Goal: Feedback & Contribution: Contribute content

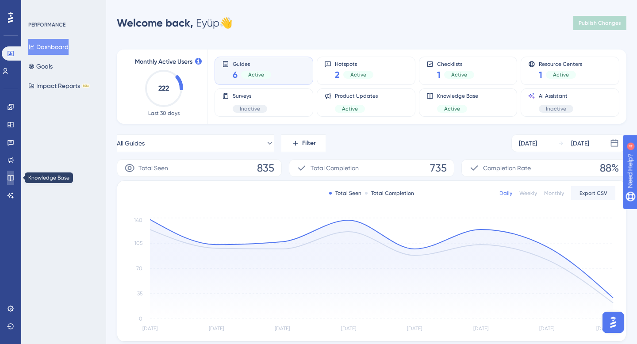
click at [11, 176] on icon at bounding box center [11, 178] width 6 height 6
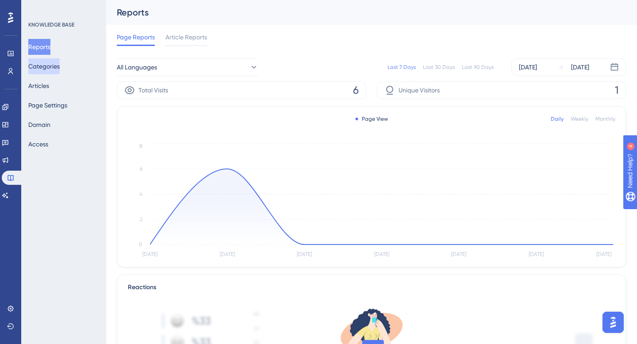
click at [60, 69] on button "Categories" at bounding box center [43, 66] width 31 height 16
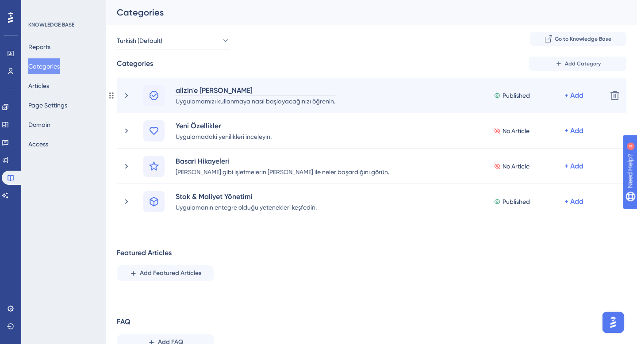
click at [221, 87] on div "allzin'e [PERSON_NAME]" at bounding box center [255, 90] width 160 height 11
click at [128, 95] on icon at bounding box center [126, 95] width 9 height 9
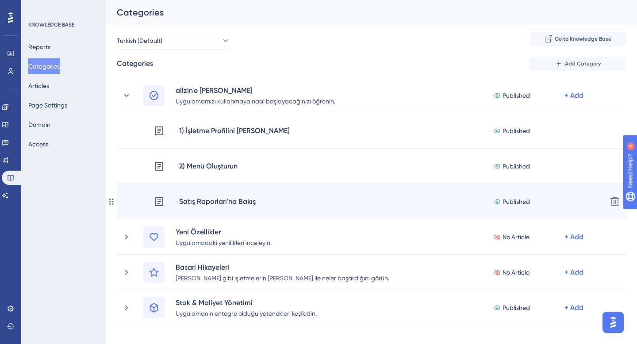
click at [274, 195] on div "Satış Raporları'na Bakış Published + Add Delete" at bounding box center [371, 201] width 509 height 35
click at [216, 197] on div "Satış Raporları'na Bakış" at bounding box center [217, 201] width 77 height 11
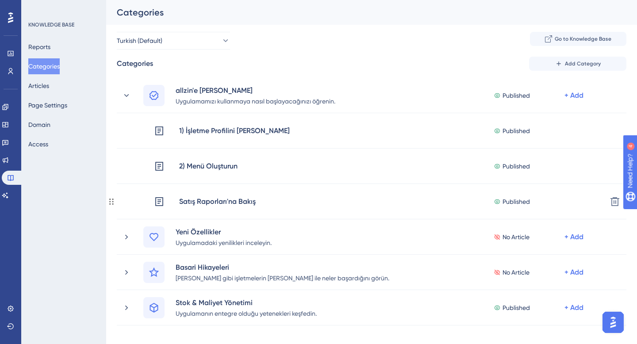
click at [216, 197] on div "Satış Raporları'na Bakış" at bounding box center [217, 201] width 77 height 11
click at [45, 87] on button "Articles" at bounding box center [38, 86] width 21 height 16
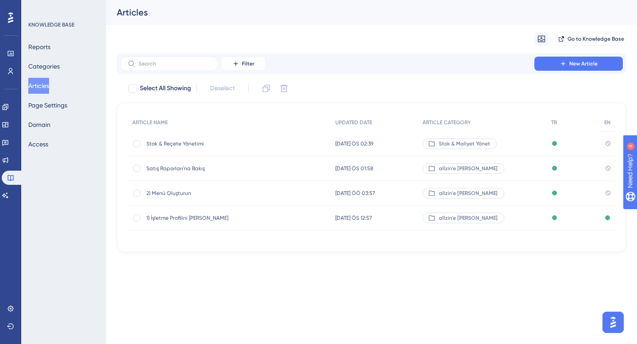
click at [194, 169] on span "Satış Raporları'na Bakış" at bounding box center [216, 168] width 141 height 7
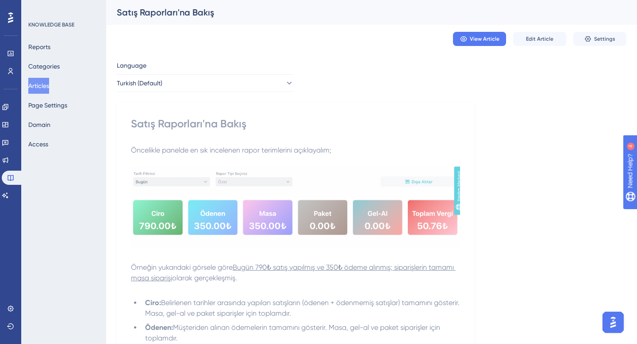
click at [205, 130] on div "Satış Raporları'na Bakış" at bounding box center [295, 124] width 329 height 14
click at [547, 39] on span "Edit Article" at bounding box center [539, 38] width 27 height 7
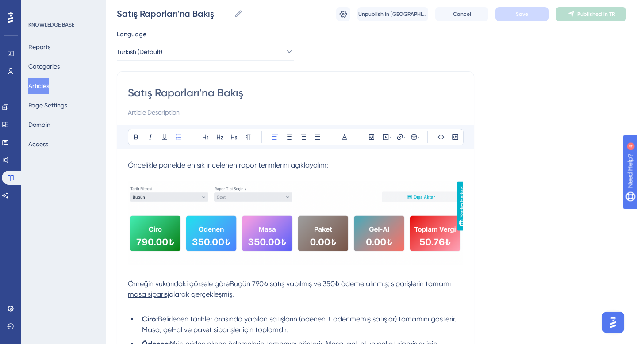
click at [125, 91] on div "Satış Raporları'na Bakış Bold Italic Underline Bullet Point Heading 1 Heading 2…" at bounding box center [295, 249] width 357 height 356
click at [129, 92] on input "Satış Raporları'na Bakış" at bounding box center [295, 93] width 335 height 14
type input "^Satış Raporları'na Bakış"
type input "^)Satış Raporları'na Bakış"
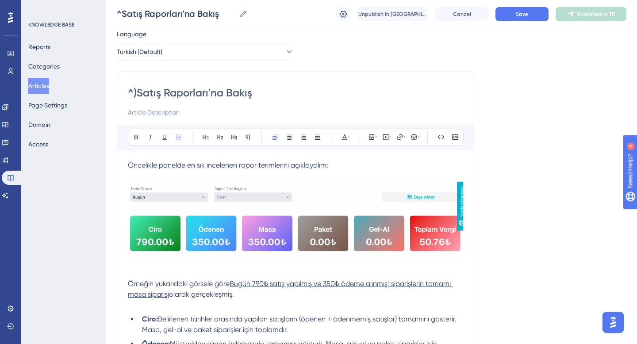
type input "^)Satış Raporları'na Bakış"
type input "3Satış Raporları'na [GEOGRAPHIC_DATA]"
type input "3) Satış Raporları'na Bakış"
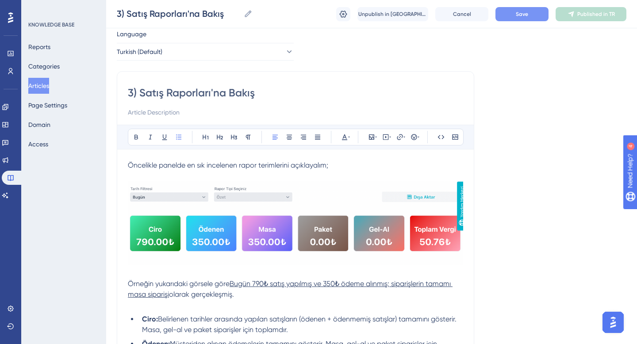
type input "3) Satış Raporları'na Bakış"
click at [521, 19] on button "Save" at bounding box center [521, 14] width 53 height 14
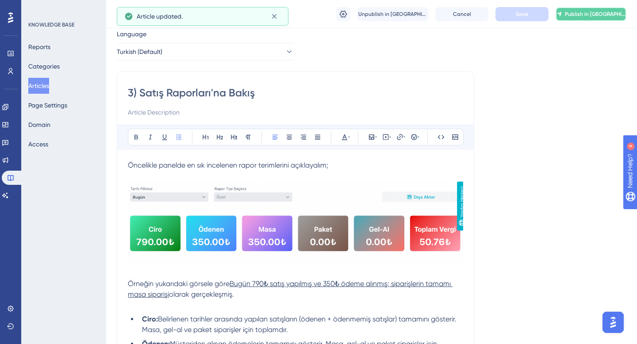
click at [587, 15] on span "Publish in [GEOGRAPHIC_DATA]" at bounding box center [594, 14] width 61 height 7
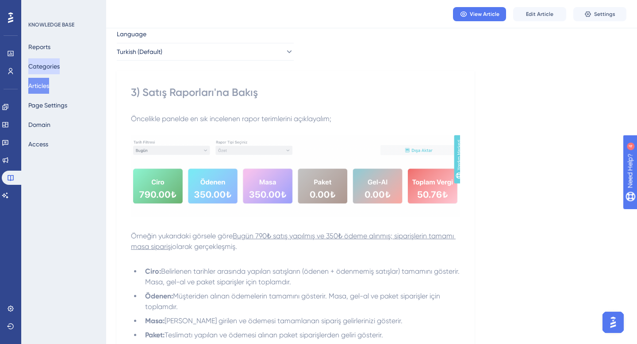
click at [49, 63] on button "Categories" at bounding box center [43, 66] width 31 height 16
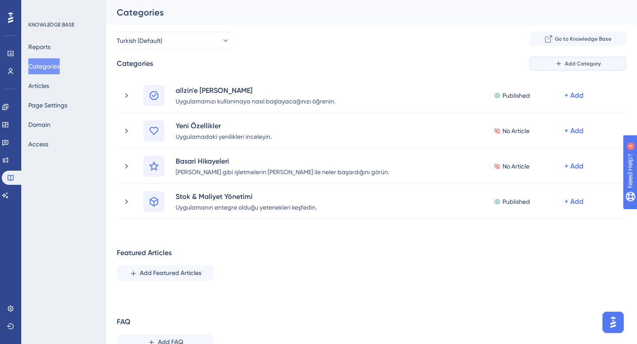
click at [587, 61] on span "Add Category" at bounding box center [582, 63] width 36 height 7
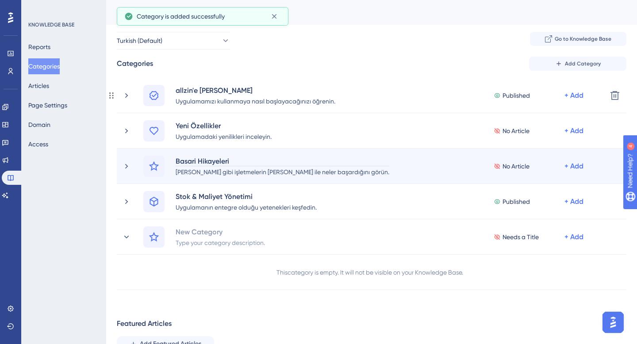
scroll to position [30, 0]
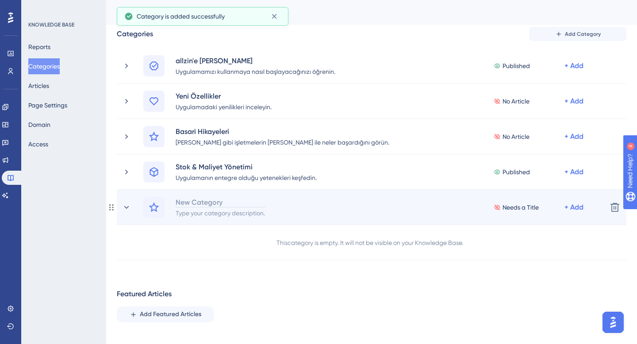
click at [215, 200] on div "New Category" at bounding box center [220, 202] width 90 height 11
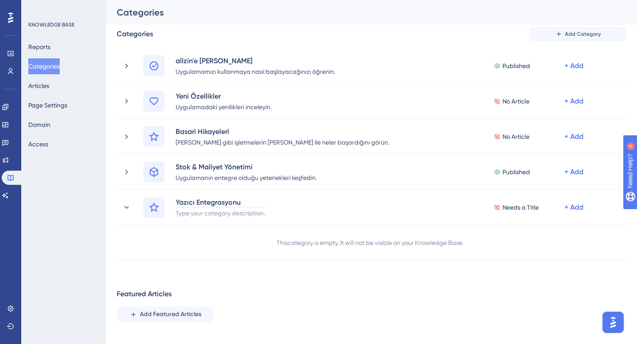
click at [221, 261] on div "Performance Users Engagement Widgets Feedback Product Updates Knowledge Base AI…" at bounding box center [371, 207] width 530 height 410
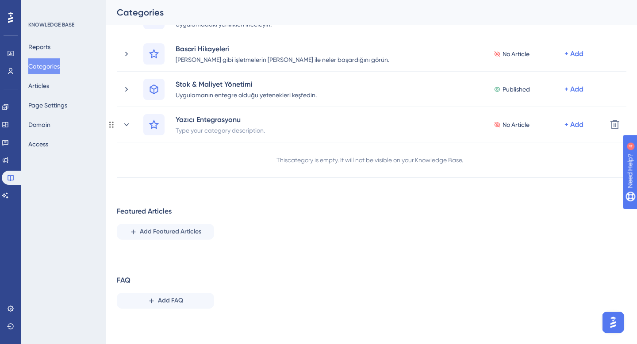
scroll to position [0, 0]
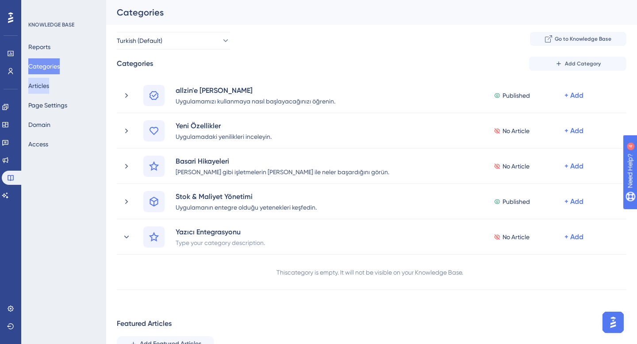
click at [49, 91] on button "Articles" at bounding box center [38, 86] width 21 height 16
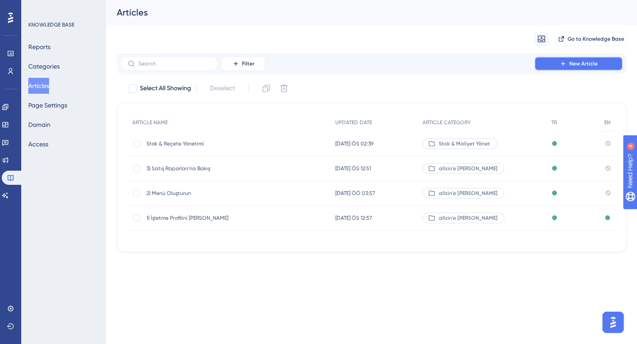
click at [576, 69] on button "New Article" at bounding box center [578, 64] width 88 height 14
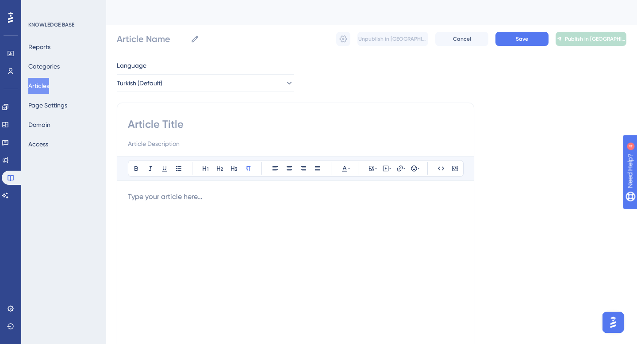
click at [184, 215] on div "To enrich screen reader interactions, please activate Accessibility in Grammarl…" at bounding box center [295, 288] width 335 height 194
click at [146, 122] on input at bounding box center [295, 124] width 335 height 14
type input "Mutf"
type input "Mut"
type input "Mutfak"
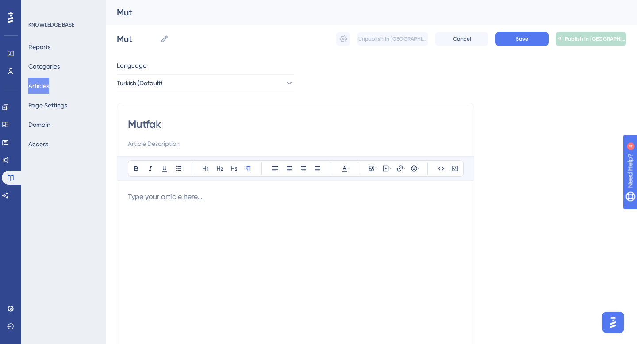
type input "Mutfak"
type input "AdsiMutfak"
type input "Adisyon Mutfak"
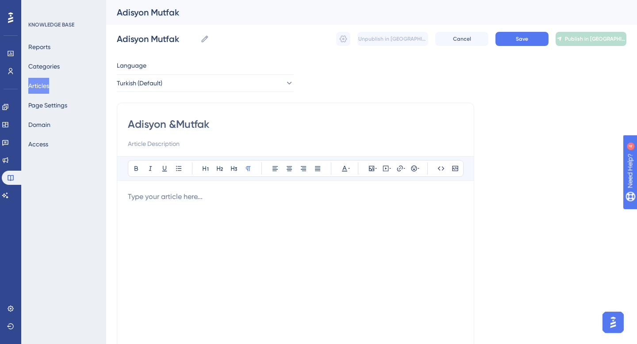
type input "Adisyon & Mutfak"
type input "Adisyon & Mutfak Yazıcı"
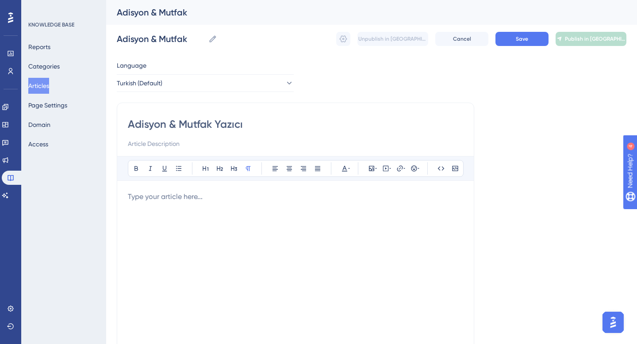
type input "Adisyon & Mutfak Yazıcı"
click at [566, 116] on div "Language Turkish (Default) Adisyon & Mutfak Yazıcı Bold Italic Underline Bullet…" at bounding box center [371, 255] width 509 height 390
click at [284, 125] on input "Adisyon & Mutfak Yazıcı" at bounding box center [295, 124] width 335 height 14
type input "Adisyon & Mutfak Yazıcı"
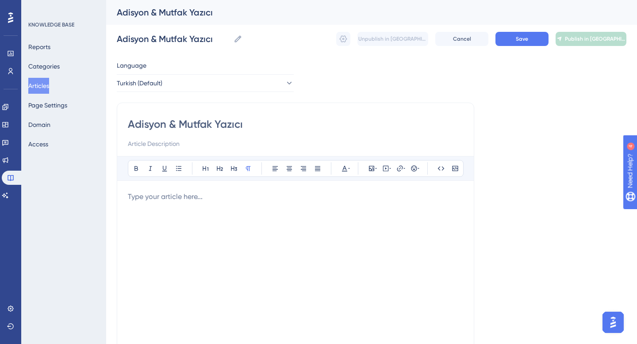
type input "Adisyon & Mutfak Yazıcı"
type input "Adisyon & Mutfak Yazıcı Ent"
type input "Adisyon & Mutfak Yazıcı Ente"
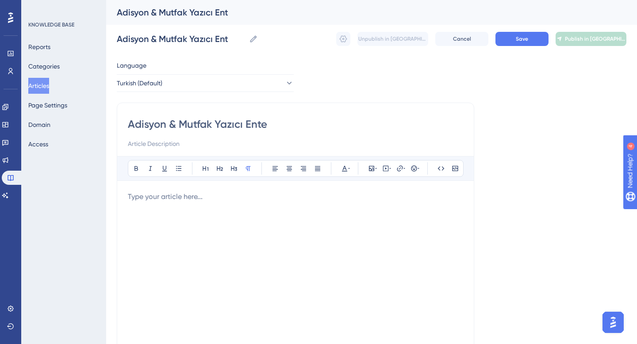
type input "Adisyon & Mutfak Yazıcı Ente"
type input "Adisyon & Mutfak Yazıcı Entegrasyonu"
click at [150, 215] on div "To enrich screen reader interactions, please activate Accessibility in Grammarl…" at bounding box center [295, 288] width 335 height 194
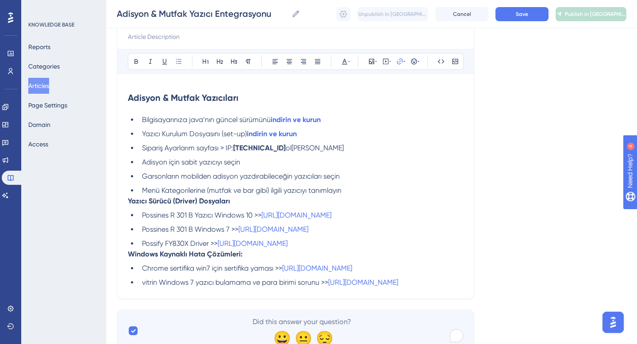
scroll to position [124, 0]
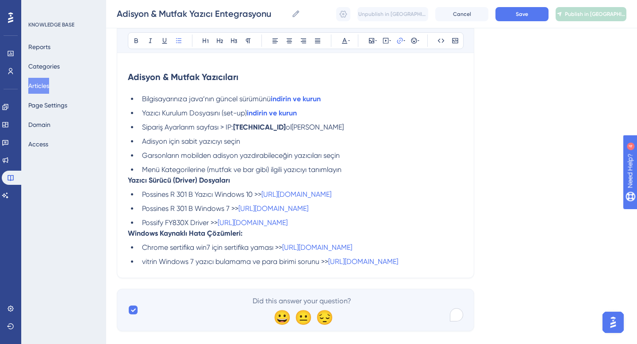
click at [127, 180] on div "Adisyon & Mutfak Yazıcı Entegrasyonu Bold Italic Underline Bullet Point Heading…" at bounding box center [295, 126] width 357 height 303
click at [128, 180] on strong "Yazıcı Sürücü (Driver) Dosyaları" at bounding box center [179, 180] width 102 height 8
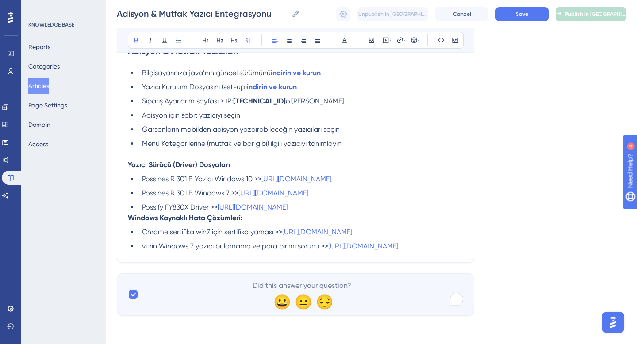
scroll to position [204, 0]
click at [128, 214] on strong "Windows Kaynaklı Hata Çözümleri:" at bounding box center [185, 218] width 114 height 8
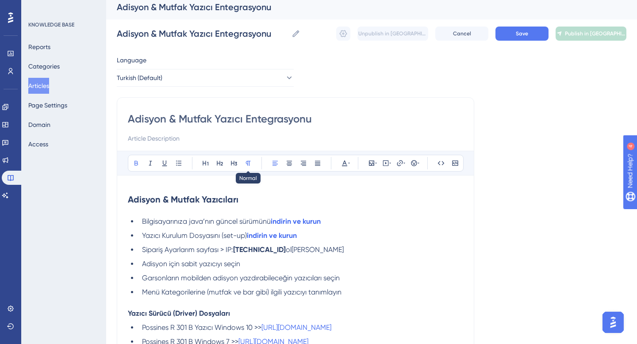
scroll to position [0, 0]
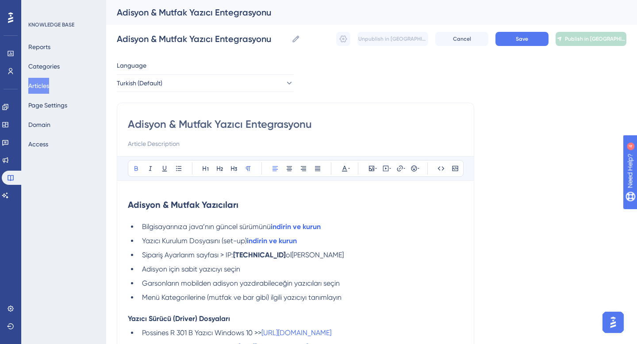
click at [209, 200] on strong "Adisyon & Mutfak Yazıcıları" at bounding box center [183, 204] width 111 height 11
drag, startPoint x: 240, startPoint y: 204, endPoint x: 120, endPoint y: 206, distance: 120.2
click at [120, 206] on div "Adisyon & Mutfak Yazıcı Entegrasyonu Bold Italic Underline Bullet Point Heading…" at bounding box center [295, 265] width 357 height 324
click at [221, 169] on icon at bounding box center [219, 168] width 7 height 7
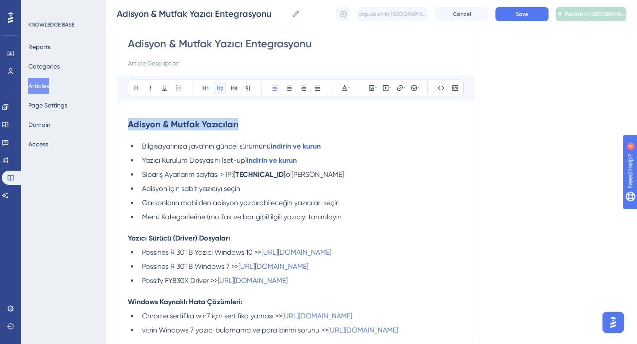
scroll to position [87, 0]
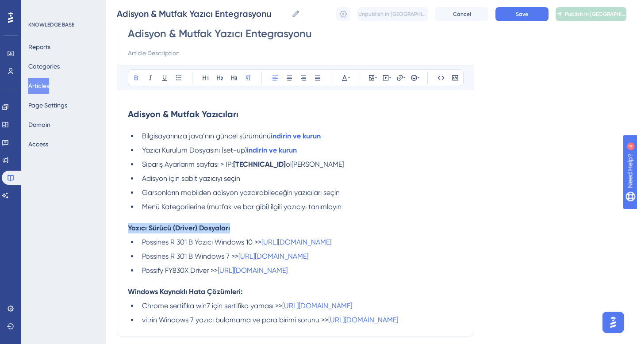
drag, startPoint x: 232, startPoint y: 227, endPoint x: 97, endPoint y: 225, distance: 134.4
click at [106, 225] on div "Performance Users Engagement Widgets Feedback Product Updates Knowledge Base AI…" at bounding box center [371, 158] width 530 height 491
click at [217, 78] on icon at bounding box center [220, 78] width 6 height 5
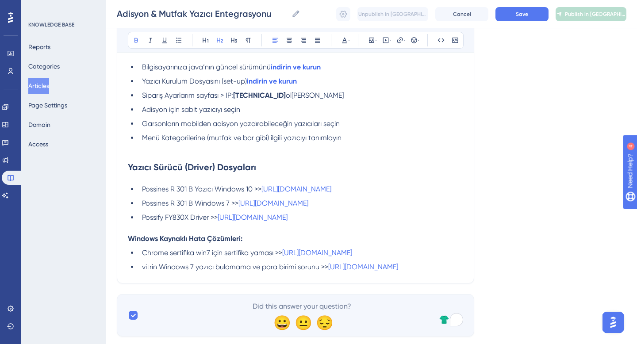
scroll to position [160, 0]
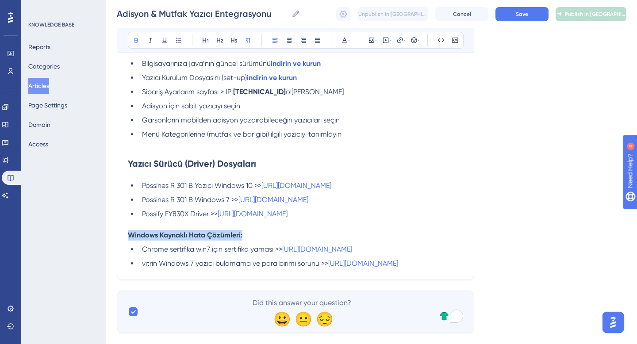
drag, startPoint x: 244, startPoint y: 270, endPoint x: 118, endPoint y: 263, distance: 126.6
click at [118, 263] on div "Adisyon & Mutfak Yazıcı Entegrasyonu Bold Italic Underline Bullet Point Heading…" at bounding box center [295, 109] width 357 height 340
click at [220, 42] on icon at bounding box center [219, 40] width 7 height 7
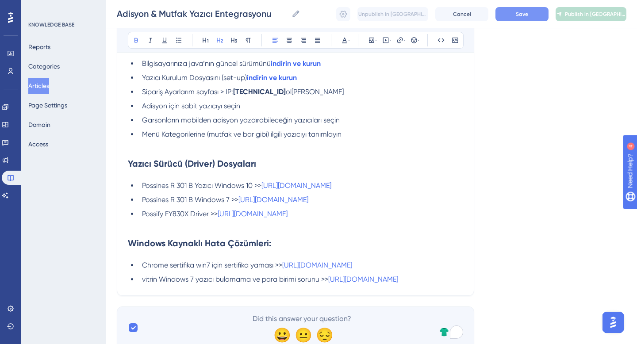
click at [530, 16] on button "Save" at bounding box center [521, 14] width 53 height 14
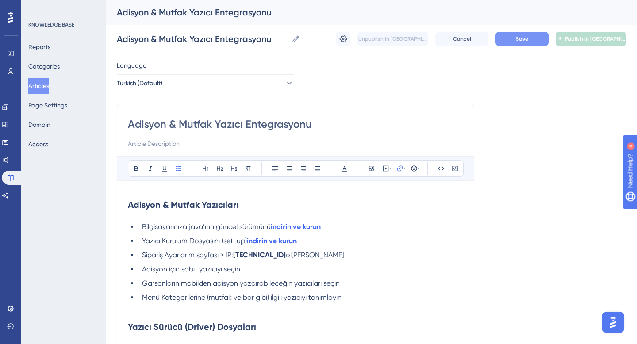
click at [537, 41] on button "Save" at bounding box center [521, 39] width 53 height 14
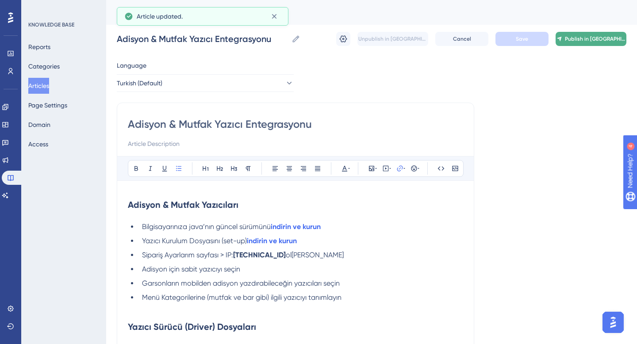
click at [601, 38] on span "Publish in [GEOGRAPHIC_DATA]" at bounding box center [594, 38] width 61 height 7
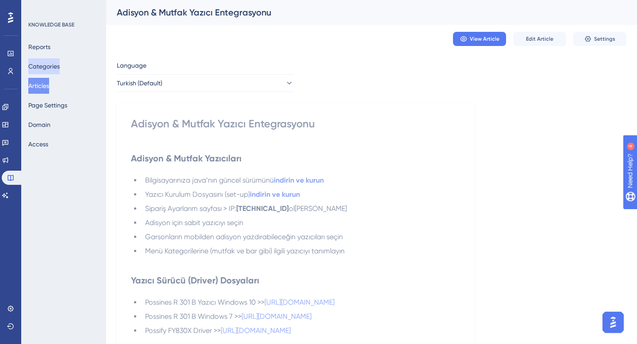
click at [45, 69] on button "Categories" at bounding box center [43, 66] width 31 height 16
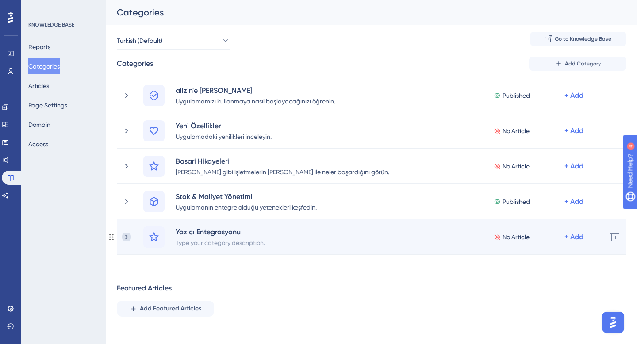
click at [130, 239] on icon at bounding box center [126, 237] width 9 height 9
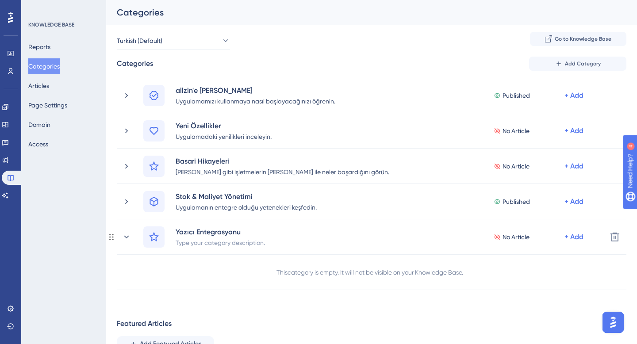
click at [332, 267] on div "This category is empty. It will not be visible on your Knowledge Base." at bounding box center [369, 272] width 187 height 11
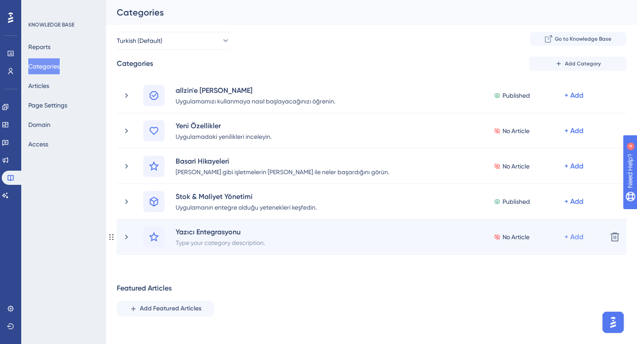
click at [576, 101] on div "+ Add" at bounding box center [573, 95] width 19 height 11
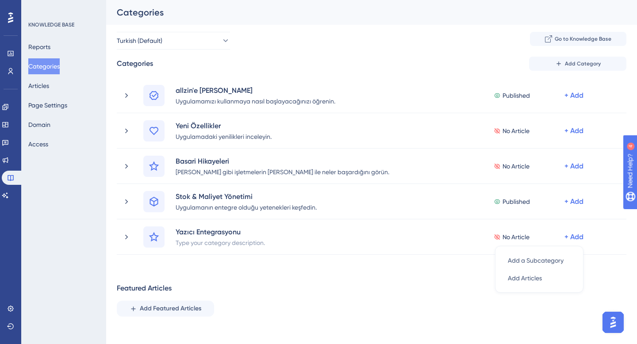
click at [458, 275] on div "Categories Add Category allzin'e Baslarken Uygulamamızı kullanmaya nasıl başlay…" at bounding box center [371, 225] width 509 height 336
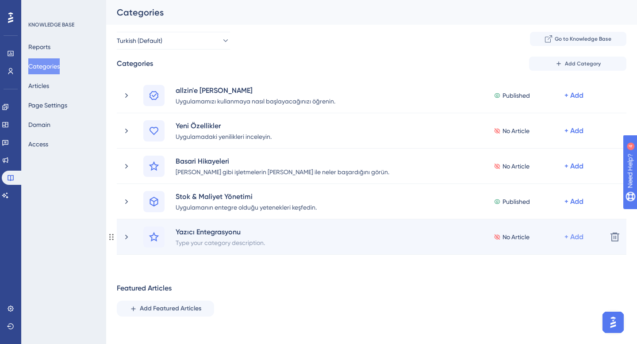
click at [580, 101] on div "+ Add" at bounding box center [573, 95] width 19 height 11
click at [536, 278] on span "Add Articles" at bounding box center [524, 278] width 34 height 11
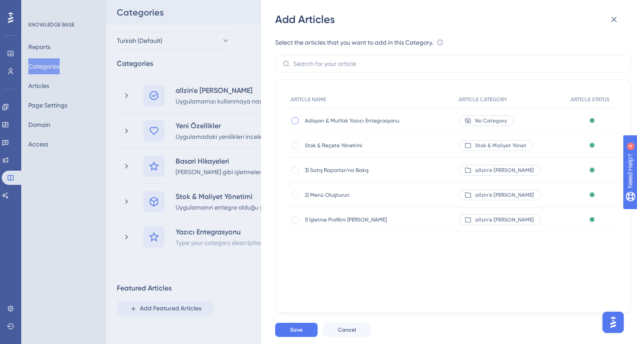
click at [295, 121] on div at bounding box center [294, 120] width 7 height 7
checkbox input "true"
click at [302, 325] on button "Save" at bounding box center [296, 330] width 42 height 14
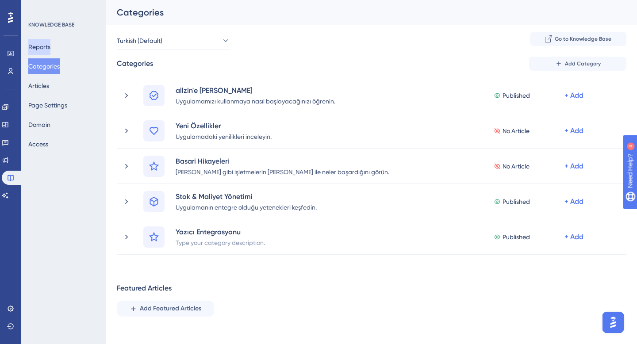
click at [43, 42] on button "Reports" at bounding box center [39, 47] width 22 height 16
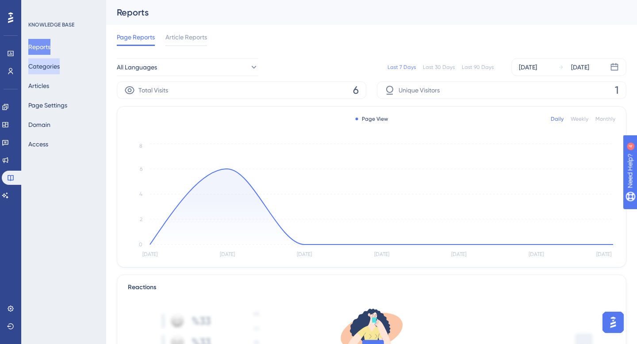
click at [41, 65] on button "Categories" at bounding box center [43, 66] width 31 height 16
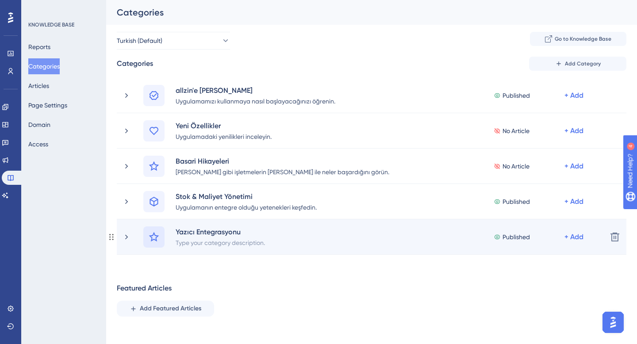
click at [153, 237] on icon at bounding box center [154, 237] width 11 height 11
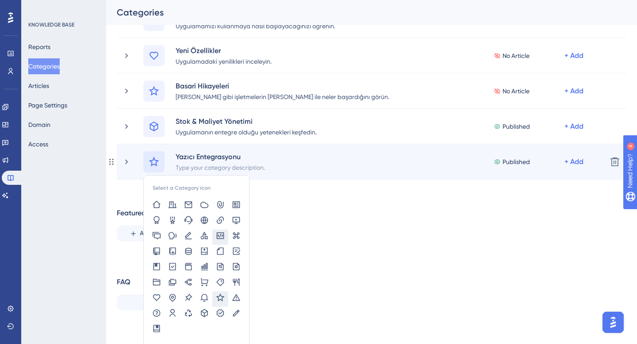
scroll to position [77, 0]
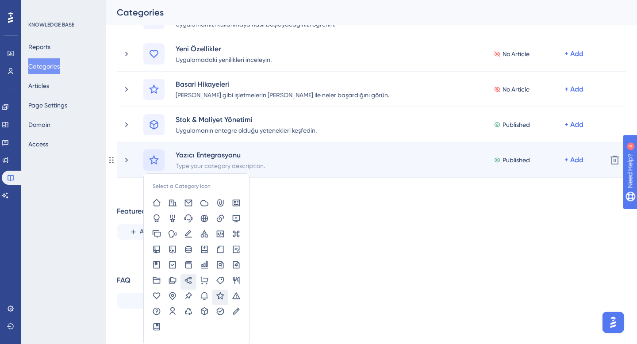
click at [189, 282] on icon at bounding box center [188, 280] width 7 height 7
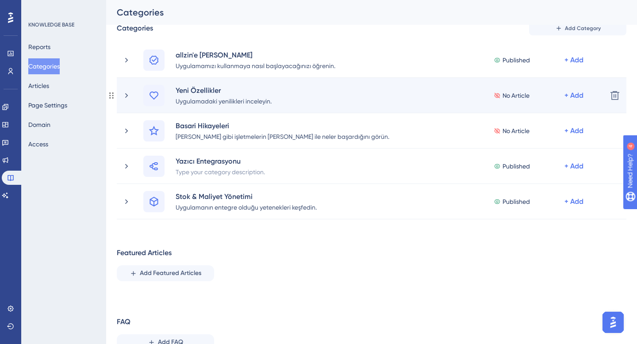
scroll to position [0, 0]
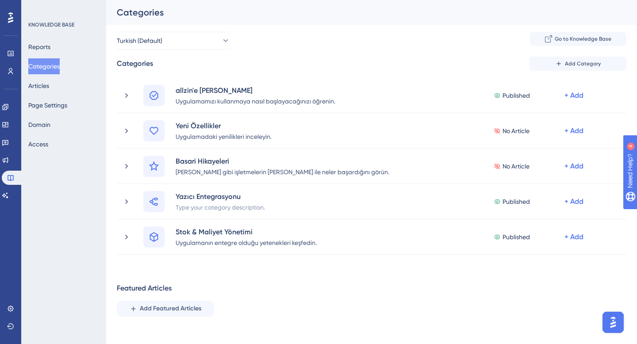
click at [58, 36] on div "KNOWLEDGE BASE Reports Categories Articles Page Settings Domain Access" at bounding box center [64, 86] width 72 height 131
click at [47, 49] on button "Reports" at bounding box center [39, 47] width 22 height 16
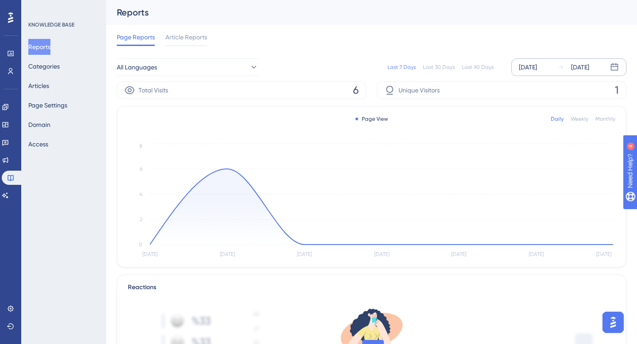
click at [530, 62] on div "[DATE]" at bounding box center [528, 67] width 18 height 11
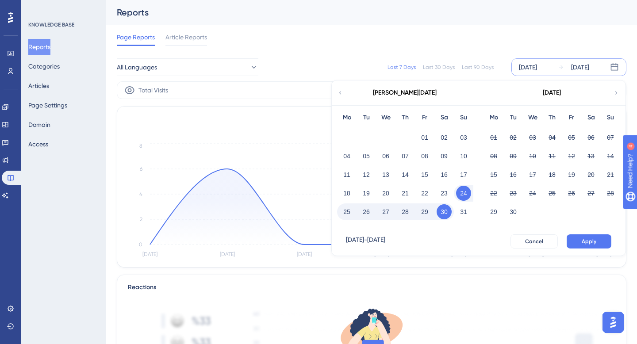
click at [435, 69] on div "Last 30 Days" at bounding box center [439, 67] width 32 height 7
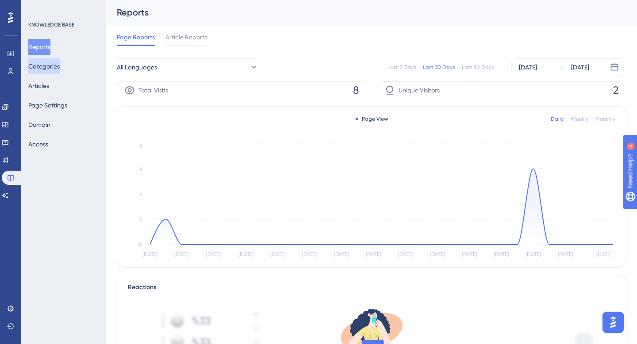
click at [53, 65] on button "Categories" at bounding box center [43, 66] width 31 height 16
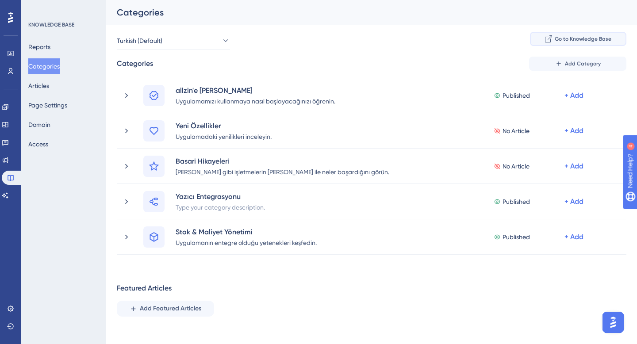
click at [571, 46] on button "Go to Knowledge Base" at bounding box center [578, 39] width 96 height 14
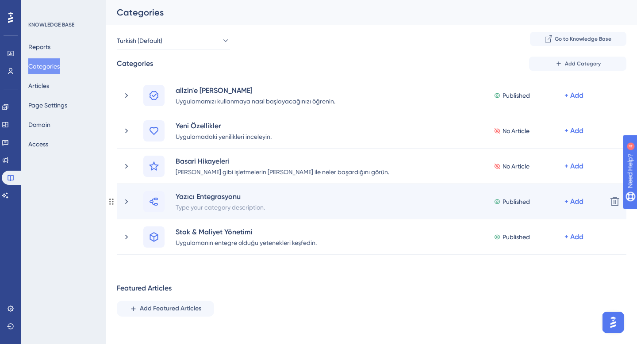
click at [206, 207] on div "Type your category description." at bounding box center [220, 207] width 90 height 11
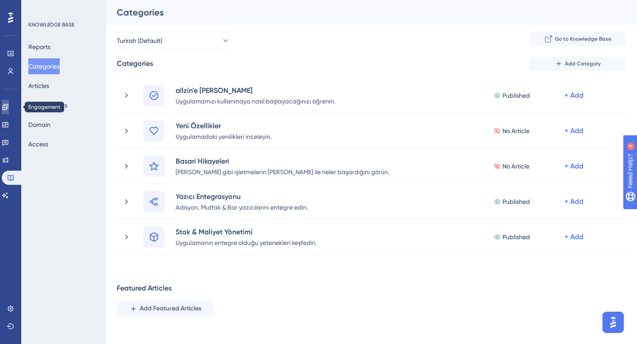
click at [8, 108] on icon at bounding box center [5, 107] width 6 height 6
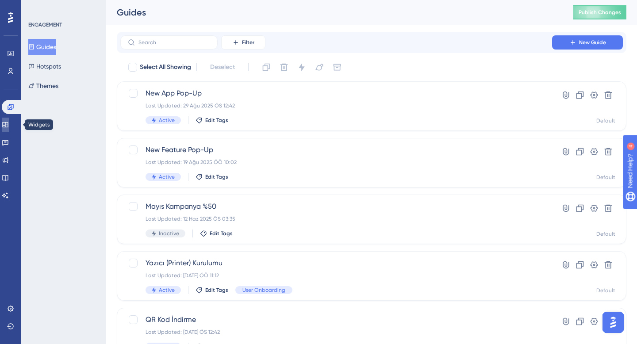
click at [9, 121] on icon at bounding box center [5, 124] width 7 height 7
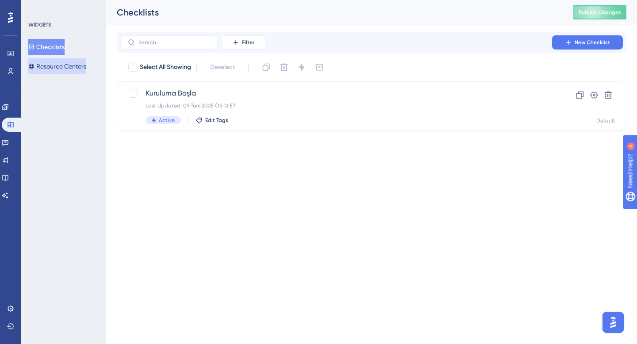
click at [70, 65] on button "Resource Centers" at bounding box center [57, 66] width 58 height 16
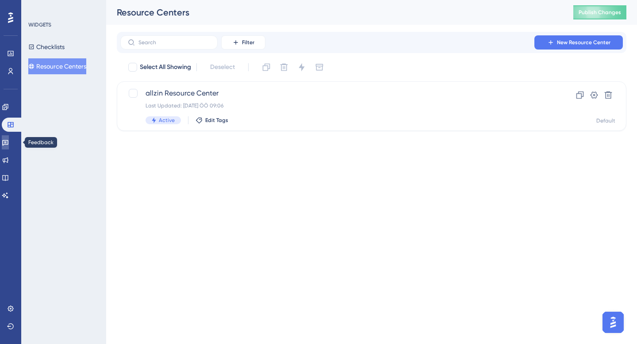
click at [8, 146] on link at bounding box center [5, 142] width 7 height 14
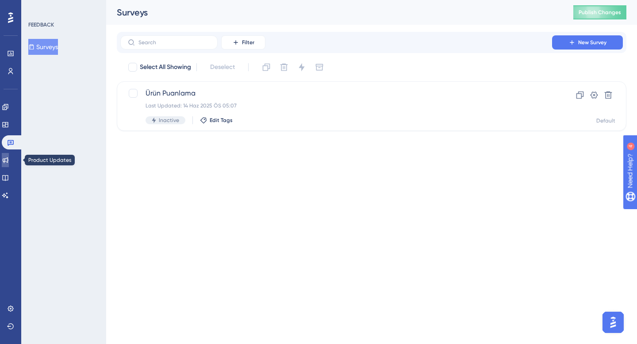
click at [9, 164] on link at bounding box center [5, 160] width 7 height 14
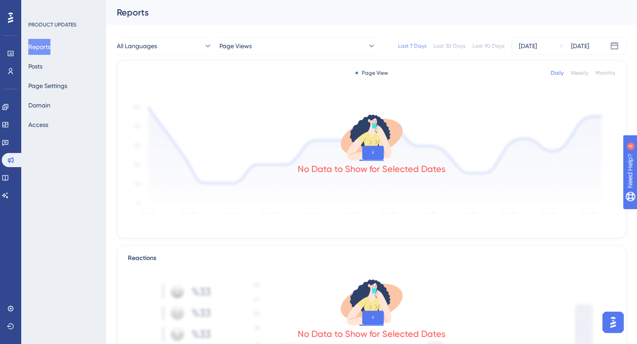
click at [59, 67] on div "Reports Posts Page Settings Domain Access" at bounding box center [64, 86] width 72 height 94
click at [38, 66] on button "Posts" at bounding box center [35, 66] width 14 height 16
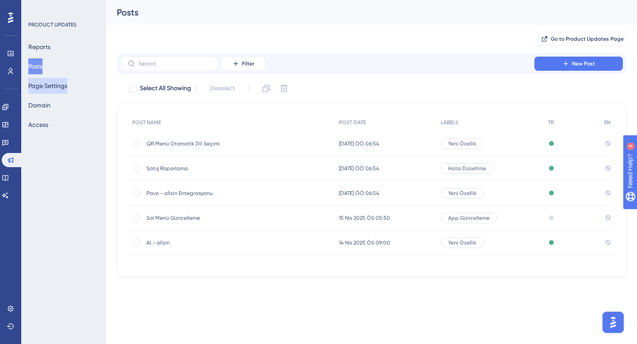
click at [57, 84] on button "Page Settings" at bounding box center [47, 86] width 39 height 16
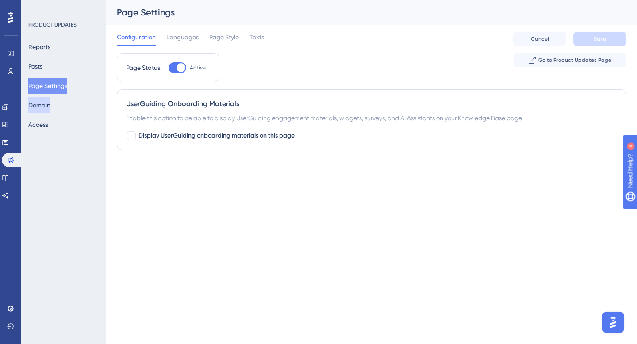
click at [50, 100] on button "Domain" at bounding box center [39, 105] width 22 height 16
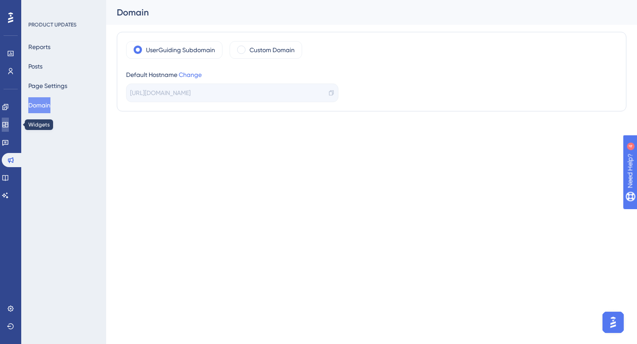
click at [8, 122] on icon at bounding box center [5, 124] width 6 height 5
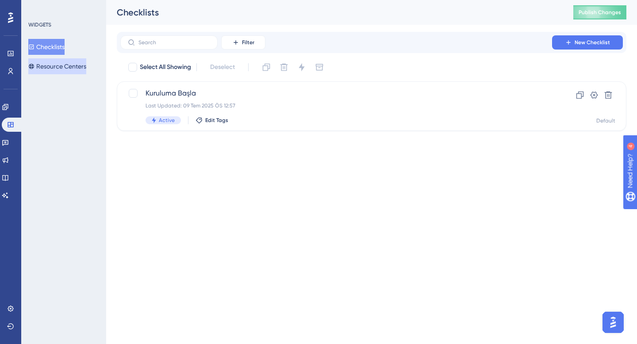
click at [66, 66] on button "Resource Centers" at bounding box center [57, 66] width 58 height 16
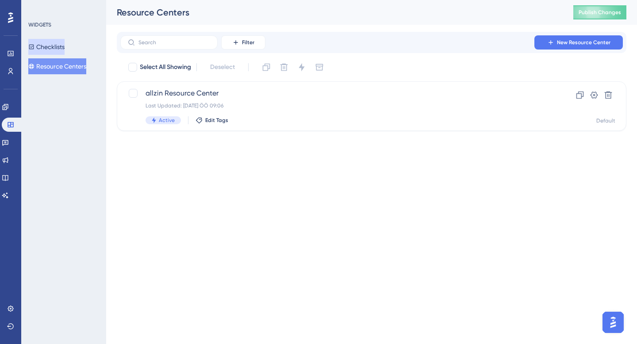
click at [60, 50] on button "Checklists" at bounding box center [46, 47] width 36 height 16
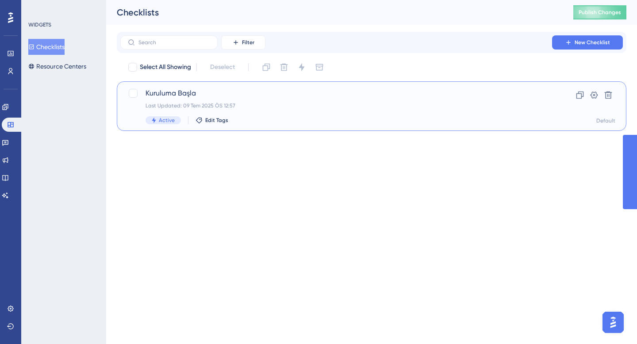
click at [179, 99] on div "Kuruluma Başla Last Updated: [DATE] ÖS 12:57 Active Edit Tags" at bounding box center [335, 106] width 381 height 36
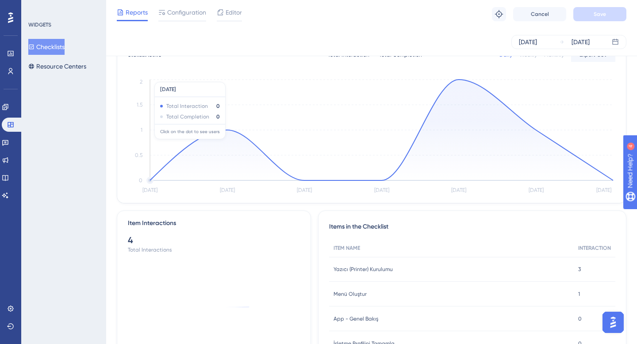
scroll to position [116, 0]
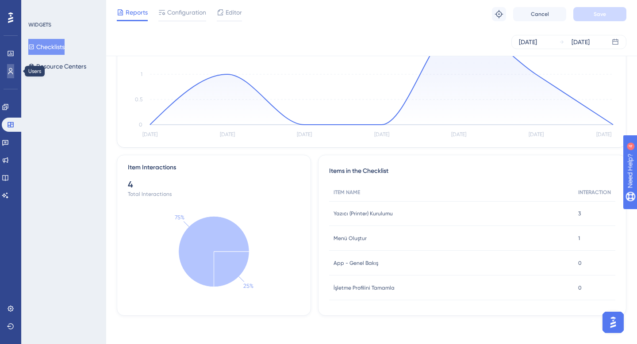
click at [14, 64] on link at bounding box center [10, 71] width 7 height 14
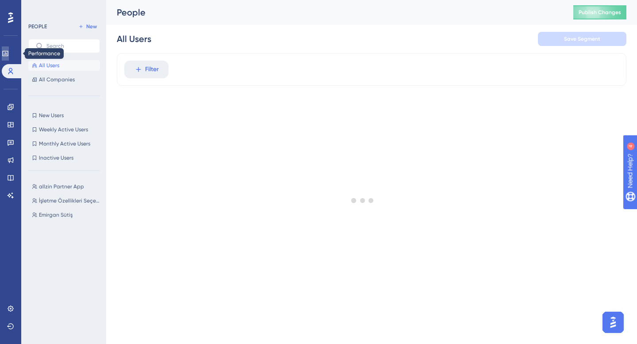
click at [8, 56] on icon at bounding box center [5, 53] width 6 height 5
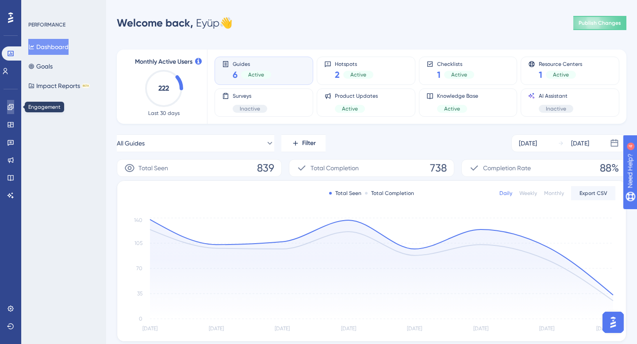
click at [8, 107] on icon at bounding box center [10, 106] width 7 height 7
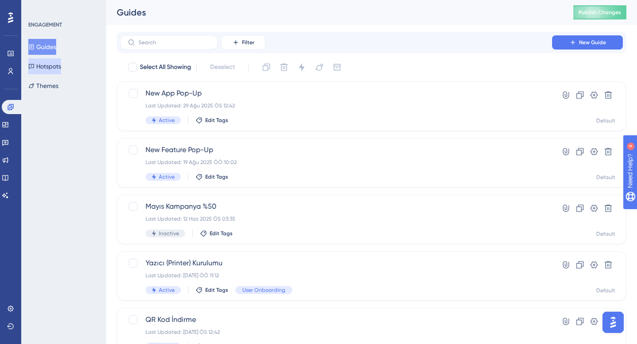
click at [59, 69] on button "Hotspots" at bounding box center [44, 66] width 33 height 16
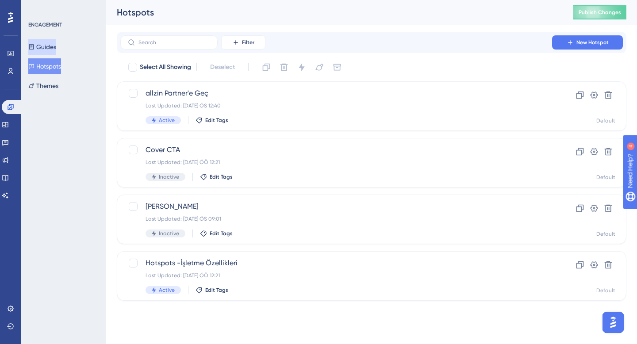
click at [53, 48] on button "Guides" at bounding box center [42, 47] width 28 height 16
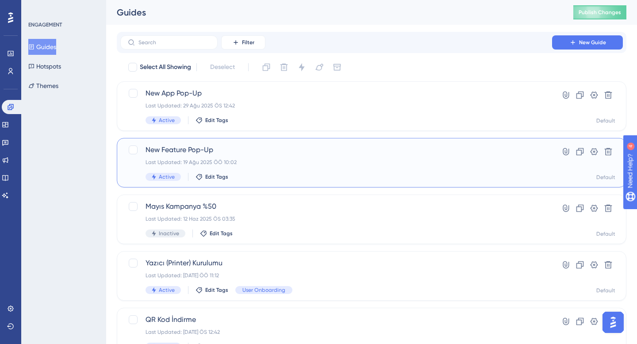
click at [278, 155] on div "New Feature Pop-Up Last Updated: [DATE] ÖÖ 10:02 Active Edit Tags" at bounding box center [335, 163] width 381 height 36
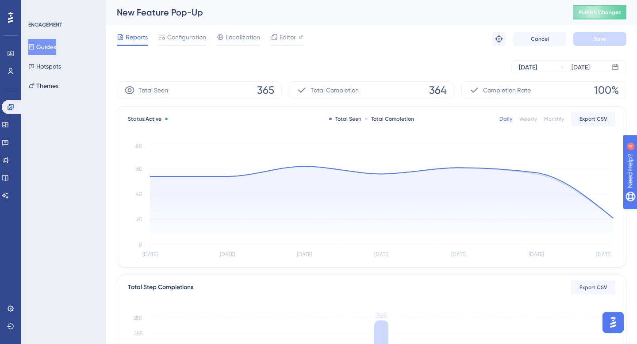
click at [50, 50] on button "Guides" at bounding box center [42, 47] width 28 height 16
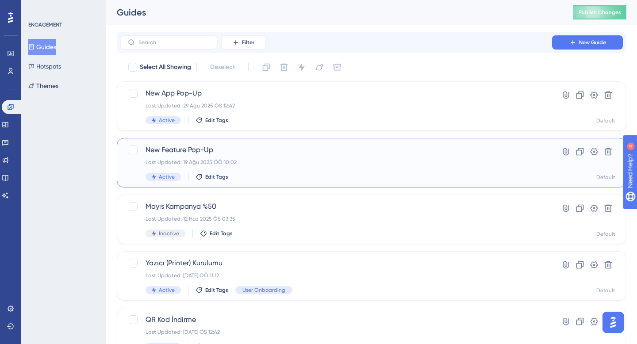
click at [257, 155] on div "New Feature Pop-Up Last Updated: [DATE] ÖÖ 10:02 Active Edit Tags" at bounding box center [335, 163] width 381 height 36
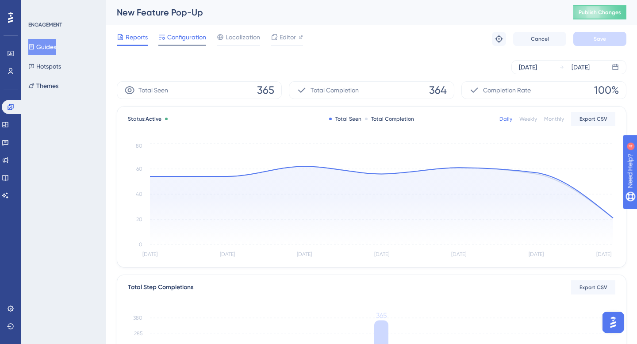
click at [191, 38] on span "Configuration" at bounding box center [186, 37] width 39 height 11
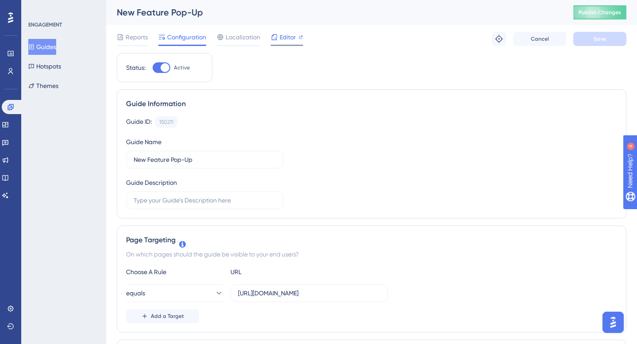
click at [293, 41] on span "Editor" at bounding box center [287, 37] width 16 height 11
click at [60, 68] on button "Hotspots" at bounding box center [44, 66] width 33 height 16
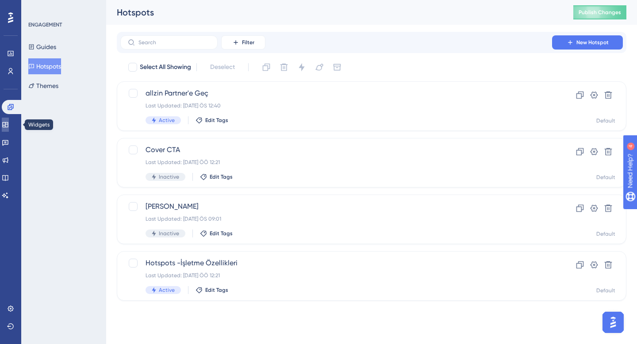
click at [9, 125] on icon at bounding box center [5, 124] width 7 height 7
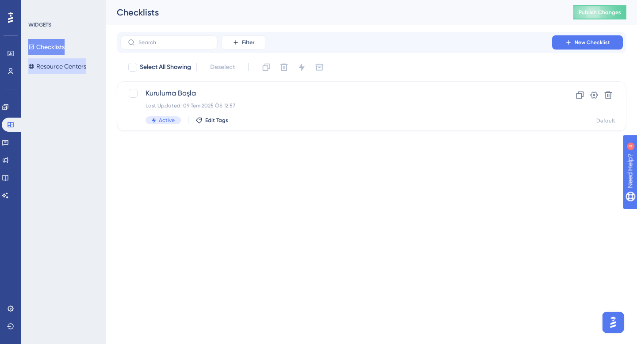
click at [66, 63] on button "Resource Centers" at bounding box center [57, 66] width 58 height 16
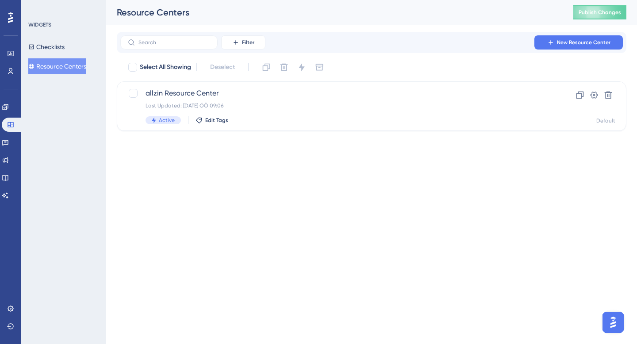
click at [172, 77] on div "Select All Showing Deselect allzin Resource Center Last Updated: [DATE] ÖÖ 09:0…" at bounding box center [371, 95] width 509 height 71
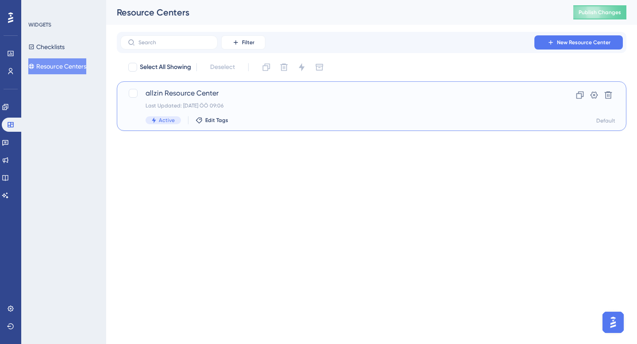
click at [185, 92] on span "allzin Resource Center" at bounding box center [335, 93] width 381 height 11
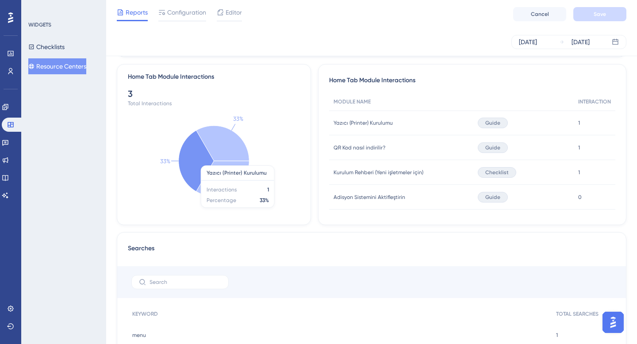
scroll to position [316, 0]
click at [342, 243] on div "Searches KEYWORD TOTAL SEARCHES menu menu 1 1 menu sorunu menu sorunu 1 1 merha…" at bounding box center [371, 338] width 509 height 211
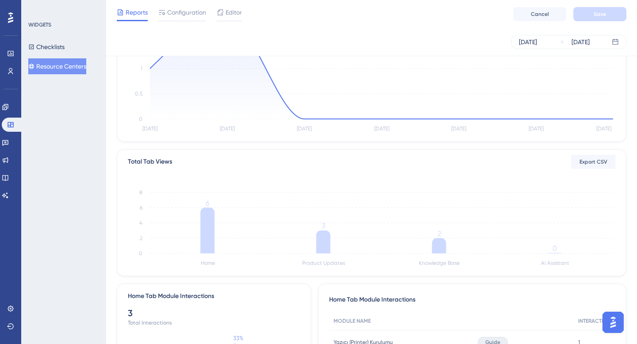
scroll to position [0, 0]
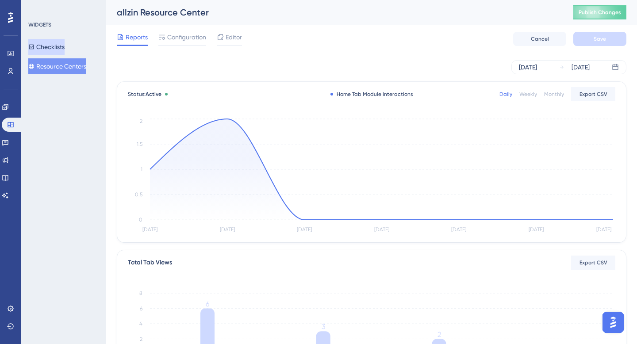
click at [61, 50] on button "Checklists" at bounding box center [46, 47] width 36 height 16
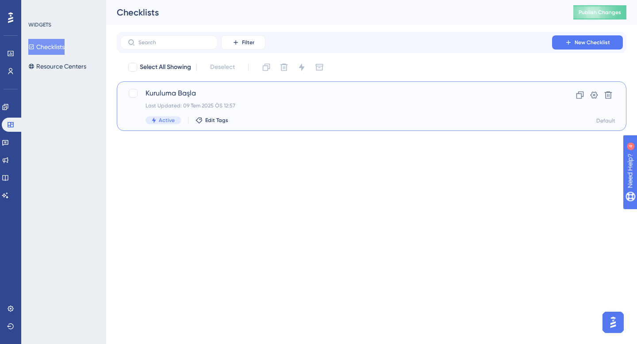
click at [286, 111] on div "Kuruluma Başla Last Updated: [DATE] ÖS 12:57 Active Edit Tags" at bounding box center [335, 106] width 381 height 36
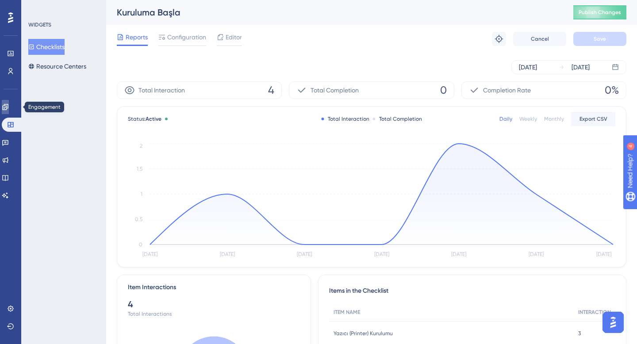
click at [9, 107] on icon at bounding box center [5, 106] width 7 height 7
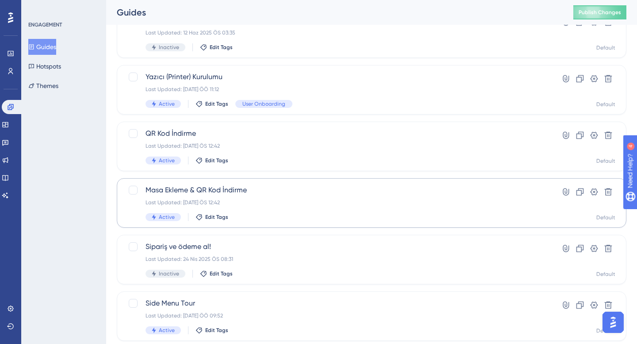
scroll to position [211, 0]
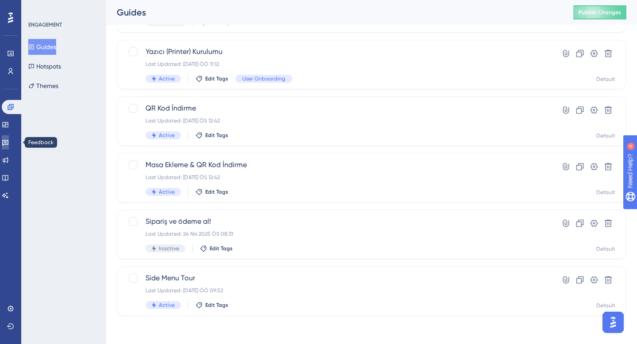
click at [9, 146] on link at bounding box center [5, 142] width 7 height 14
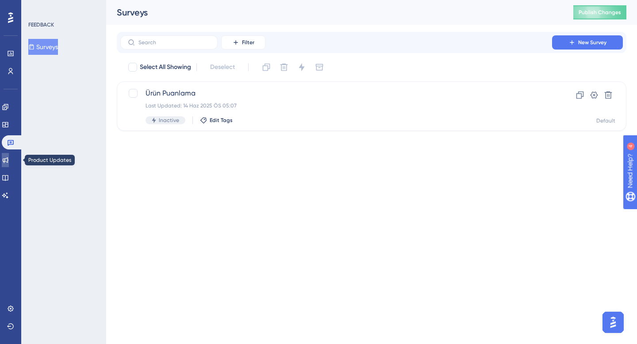
click at [9, 160] on icon at bounding box center [5, 159] width 7 height 7
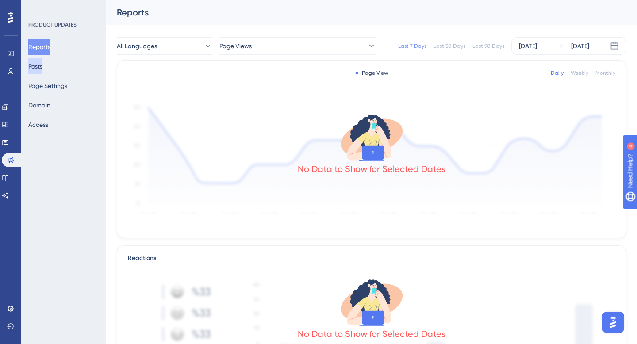
click at [42, 65] on button "Posts" at bounding box center [35, 66] width 14 height 16
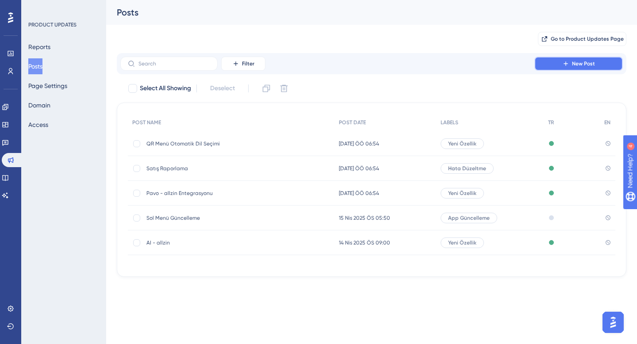
click at [570, 68] on button "New Post" at bounding box center [578, 64] width 88 height 14
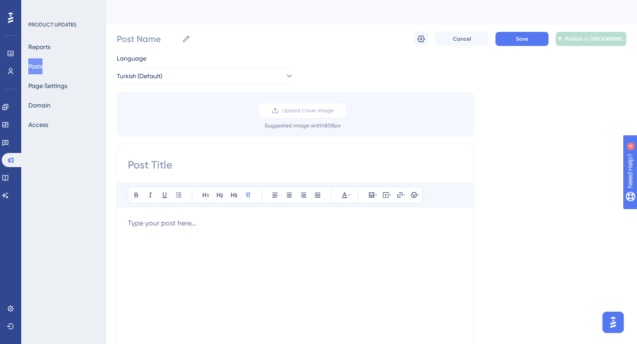
click at [161, 225] on p "To enrich screen reader interactions, please activate Accessibility in Grammarl…" at bounding box center [295, 223] width 335 height 11
click at [129, 222] on span "Ürün hazırlanma süresi, kalori değeri ve karbon ayakizi değeri ile konuklarınız…" at bounding box center [269, 223] width 282 height 8
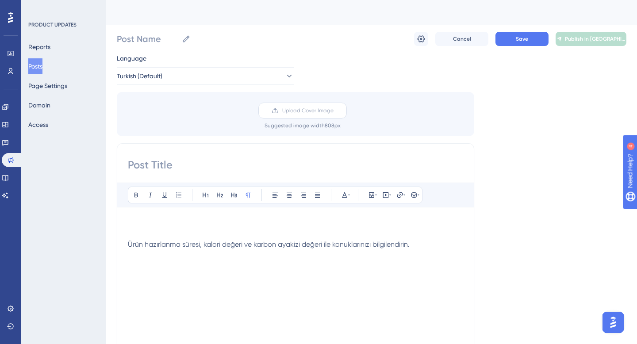
click at [287, 109] on span "Upload Cover Image" at bounding box center [307, 110] width 51 height 7
click at [333, 111] on input "Upload Cover Image" at bounding box center [333, 111] width 0 height 0
click at [321, 110] on span "Upload Cover Image" at bounding box center [307, 110] width 51 height 7
click at [333, 111] on input "Upload Cover Image" at bounding box center [333, 111] width 0 height 0
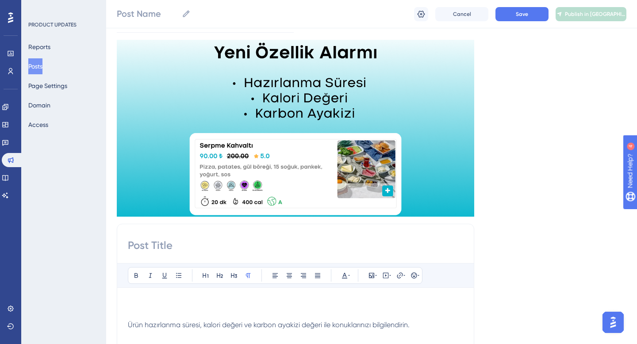
scroll to position [57, 0]
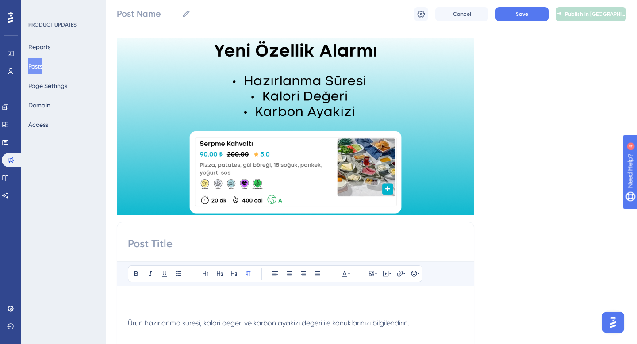
click at [147, 248] on input at bounding box center [295, 243] width 335 height 14
type input "Ü"
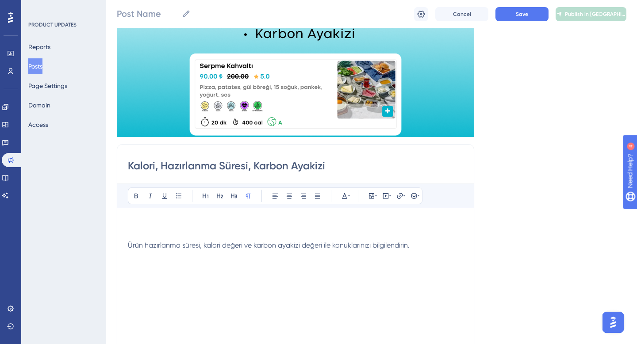
scroll to position [232, 0]
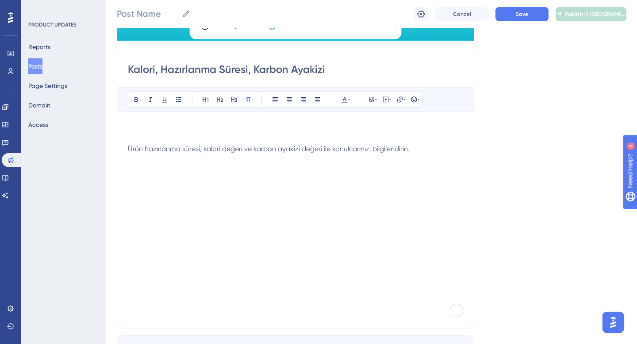
type input "Kalori, Hazırlanma Süresi, Karbon Ayakizi"
click at [129, 149] on span "Ürün hazırlanma süresi, kalori değeri ve karbon ayakizi değeri ile konuklarınız…" at bounding box center [269, 149] width 282 height 8
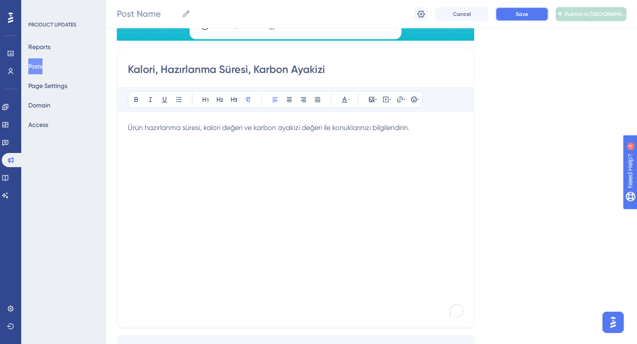
click at [520, 15] on span "Save" at bounding box center [521, 14] width 12 height 7
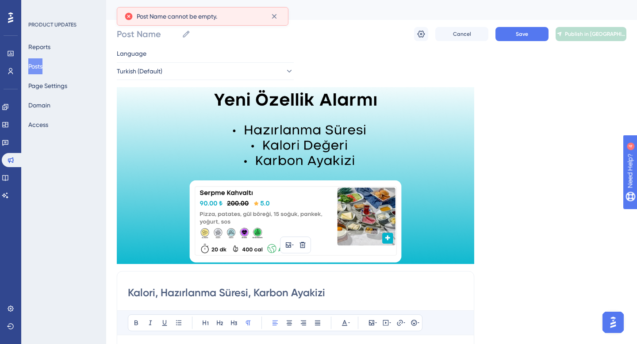
scroll to position [0, 0]
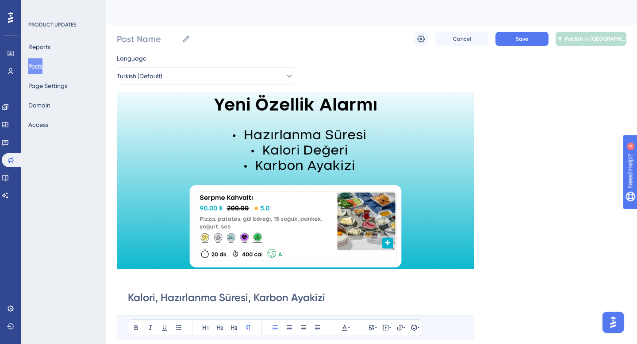
click at [302, 301] on input "Kalori, Hazırlanma Süresi, Karbon Ayakizi" at bounding box center [295, 297] width 335 height 14
click at [329, 297] on input "Kalori, Hazırlanma Süresi, Karbon Ayakizi" at bounding box center [295, 297] width 335 height 14
click at [143, 33] on input "Post Name" at bounding box center [147, 39] width 61 height 12
click at [133, 38] on input "Ürün Özellikleri" at bounding box center [156, 39] width 78 height 12
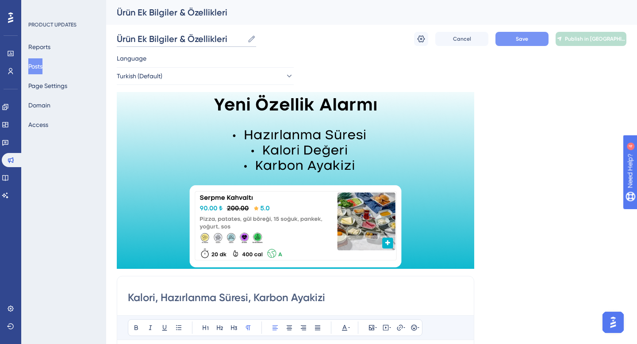
type input "Ürün Ek Bilgiler & Özellikleri"
click at [518, 35] on span "Save" at bounding box center [521, 38] width 12 height 7
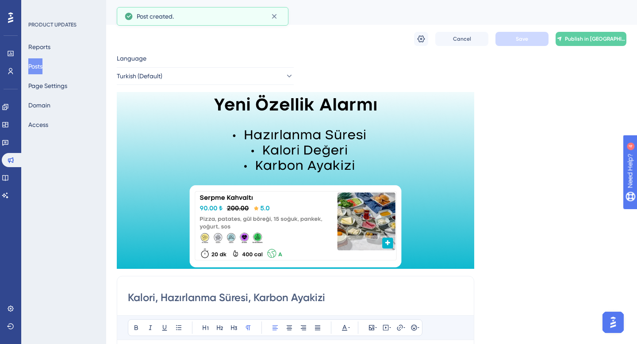
scroll to position [16, 0]
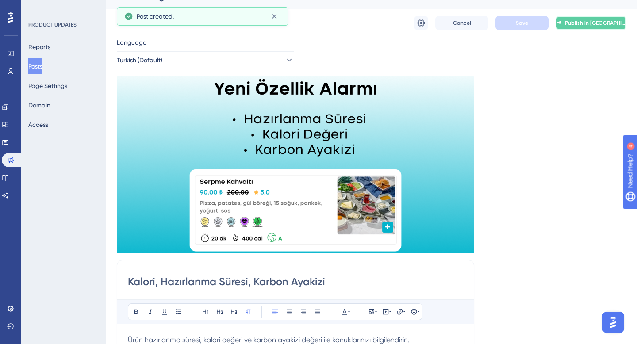
click at [595, 19] on button "Publish in [GEOGRAPHIC_DATA]" at bounding box center [590, 23] width 71 height 14
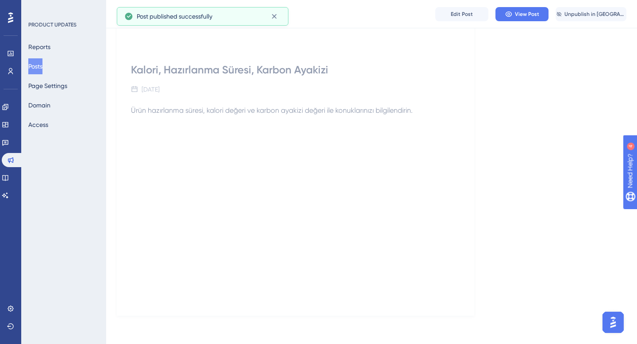
scroll to position [0, 0]
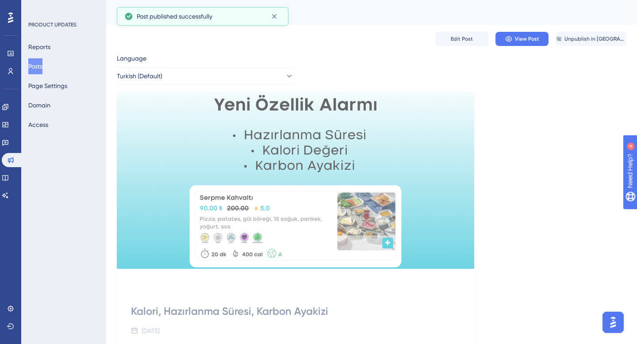
click at [42, 64] on button "Posts" at bounding box center [35, 66] width 14 height 16
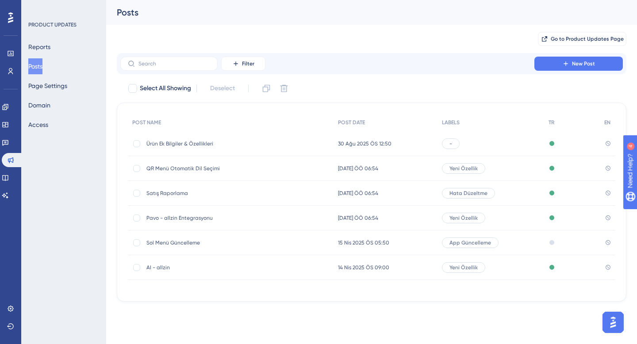
click at [449, 143] on span "-" at bounding box center [450, 143] width 3 height 7
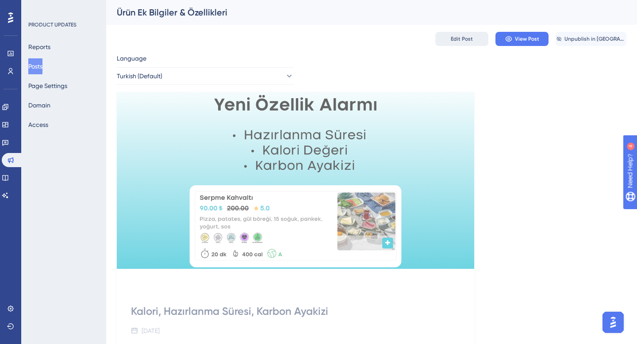
click at [456, 38] on span "Edit Post" at bounding box center [461, 38] width 22 height 7
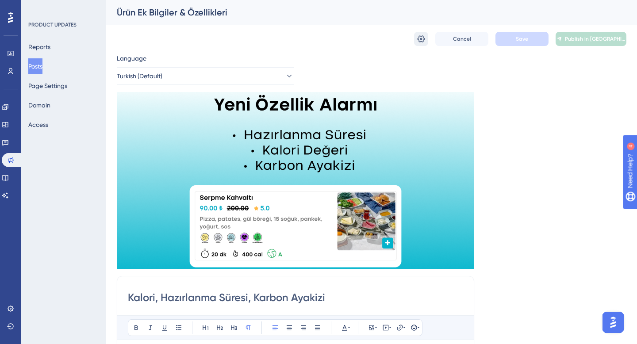
click at [419, 42] on icon at bounding box center [420, 38] width 9 height 9
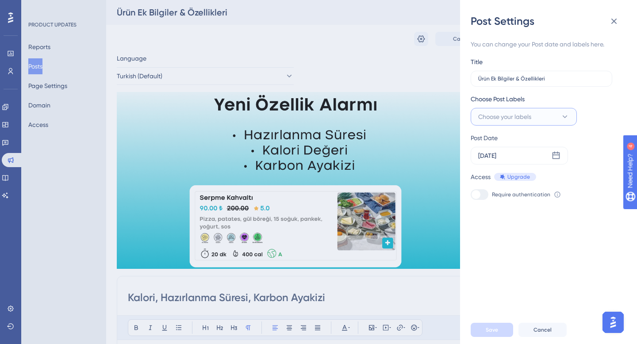
click at [526, 114] on span "Choose your labels" at bounding box center [504, 116] width 53 height 11
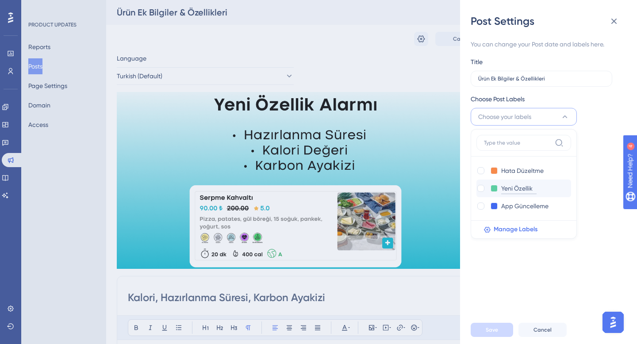
click at [522, 187] on input "Yeni Özellik" at bounding box center [518, 188] width 35 height 11
click at [480, 187] on div at bounding box center [480, 188] width 7 height 7
checkbox input "true"
click at [499, 330] on button "Save" at bounding box center [491, 330] width 42 height 14
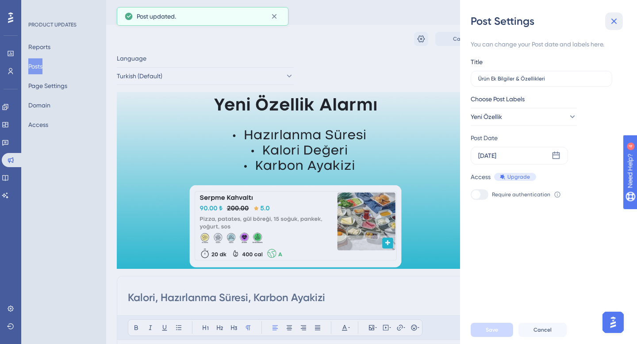
click at [616, 23] on icon at bounding box center [613, 21] width 11 height 11
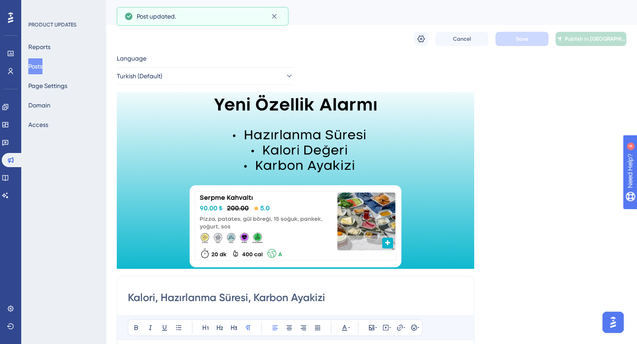
click at [550, 126] on div "Language Turkish (Default) Insert an Image Delete Kalori, Hazırlanma Süresi, Ka…" at bounding box center [371, 329] width 509 height 553
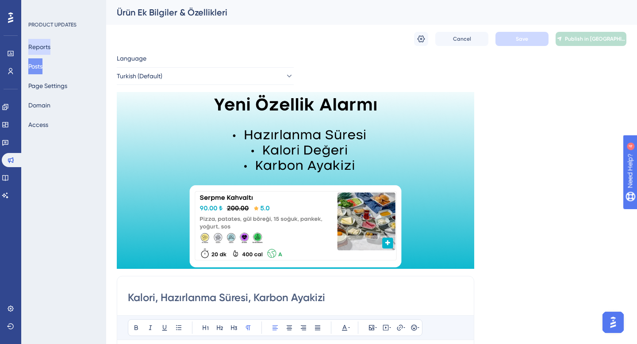
click at [50, 46] on button "Reports" at bounding box center [39, 47] width 22 height 16
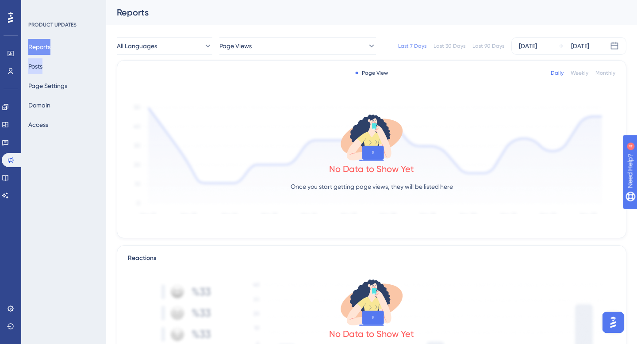
click at [42, 67] on button "Posts" at bounding box center [35, 66] width 14 height 16
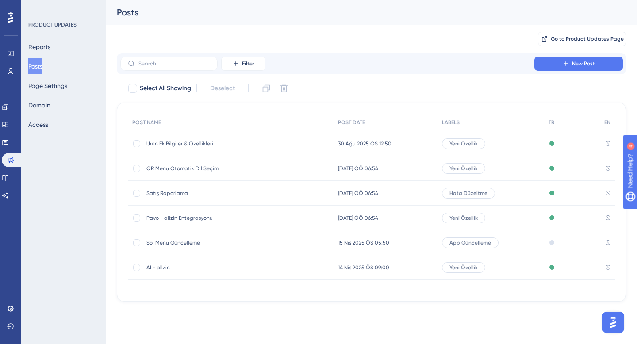
click at [188, 142] on span "Ürün Ek Bilgiler & Özellikleri" at bounding box center [216, 143] width 141 height 7
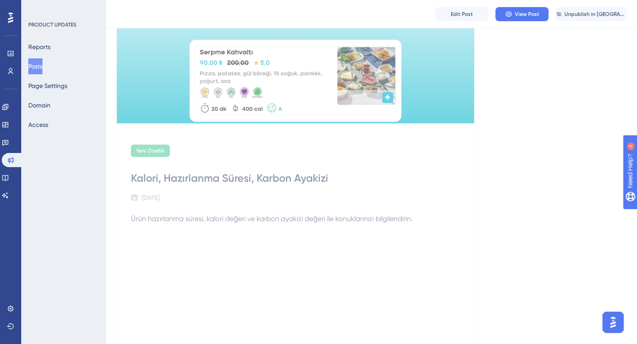
scroll to position [183, 0]
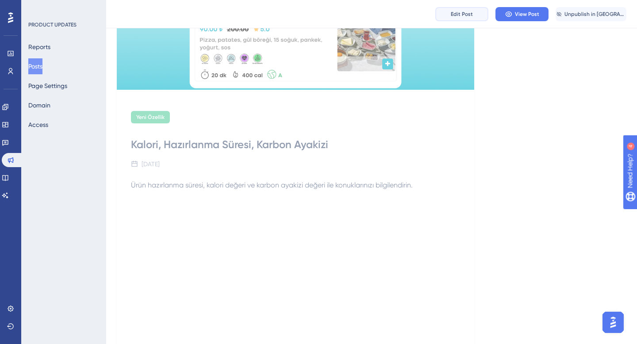
click at [466, 17] on span "Edit Post" at bounding box center [461, 14] width 22 height 7
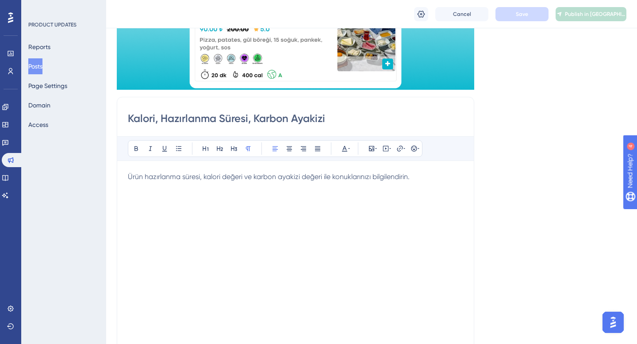
click at [424, 178] on p "Ürün hazırlanma süresi, kalori değeri ve karbon ayakizi değeri ile konuklarınız…" at bounding box center [295, 177] width 335 height 11
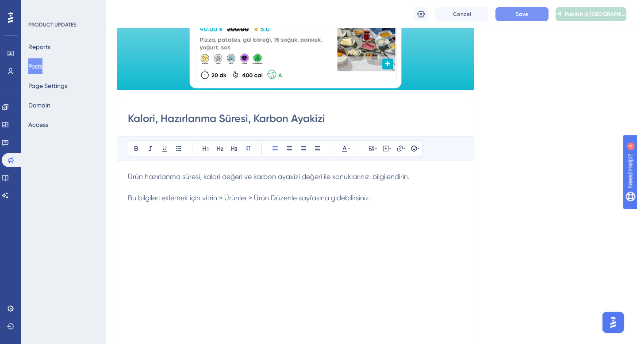
click at [519, 18] on button "Save" at bounding box center [521, 14] width 53 height 14
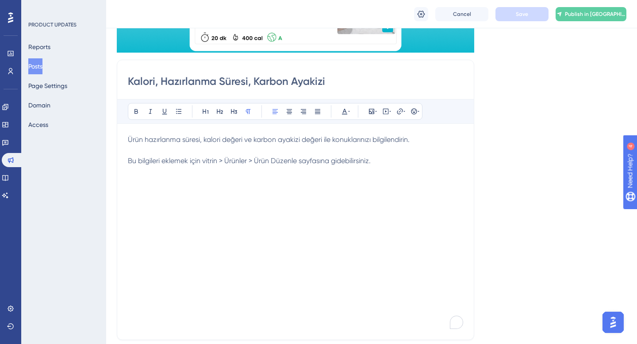
scroll to position [0, 0]
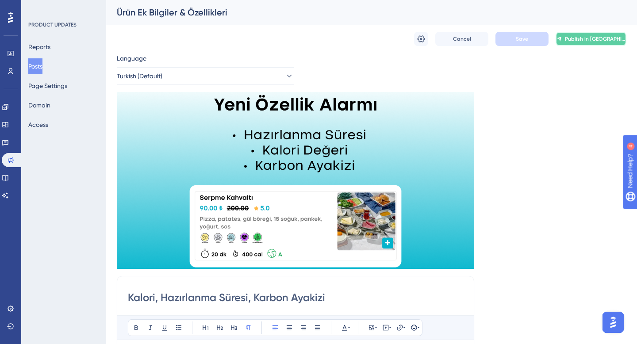
click at [587, 38] on span "Publish in [GEOGRAPHIC_DATA]" at bounding box center [594, 38] width 61 height 7
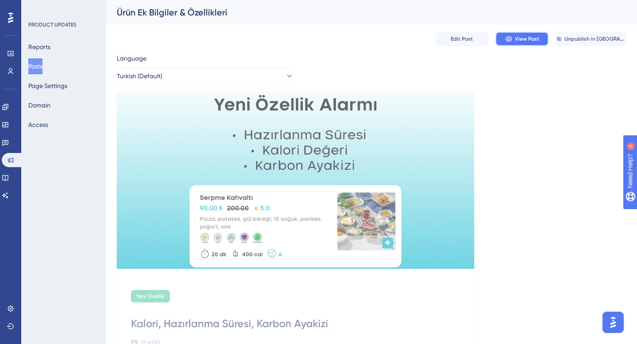
click at [520, 42] on span "View Post" at bounding box center [527, 38] width 24 height 7
click at [49, 46] on button "Reports" at bounding box center [39, 47] width 22 height 16
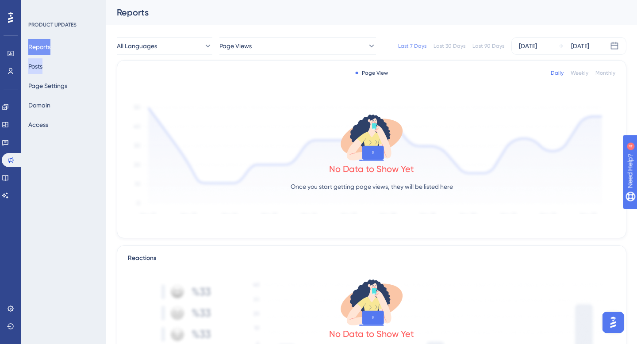
click at [42, 66] on button "Posts" at bounding box center [35, 66] width 14 height 16
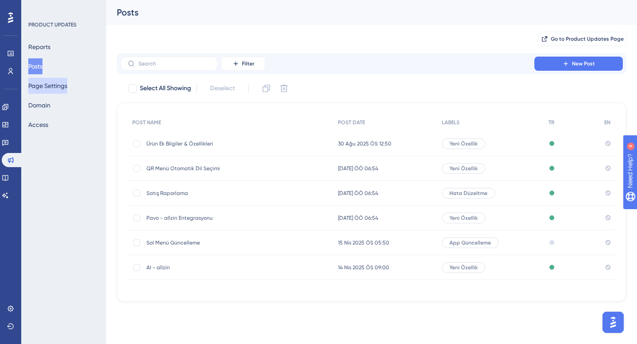
click at [52, 91] on button "Page Settings" at bounding box center [47, 86] width 39 height 16
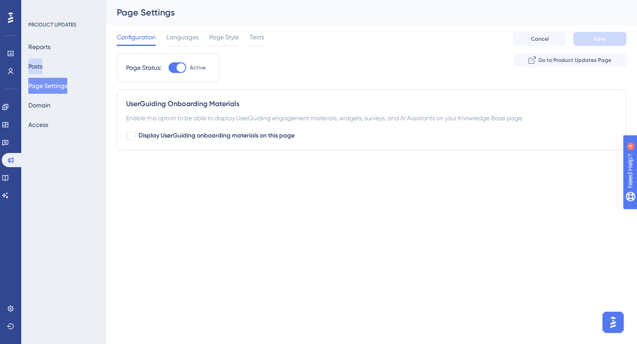
click at [42, 70] on button "Posts" at bounding box center [35, 66] width 14 height 16
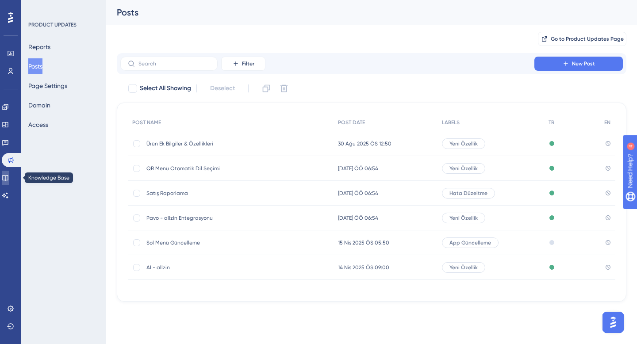
click at [8, 181] on icon at bounding box center [5, 177] width 7 height 7
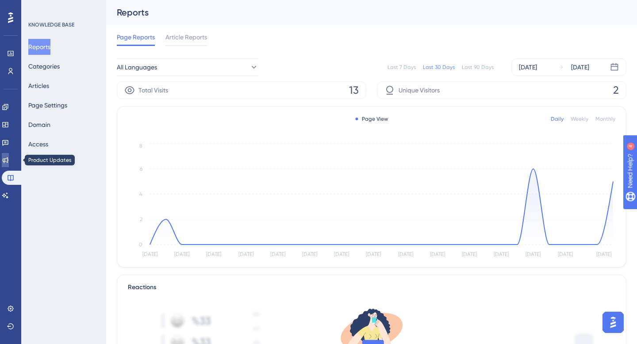
click at [5, 159] on link at bounding box center [5, 160] width 7 height 14
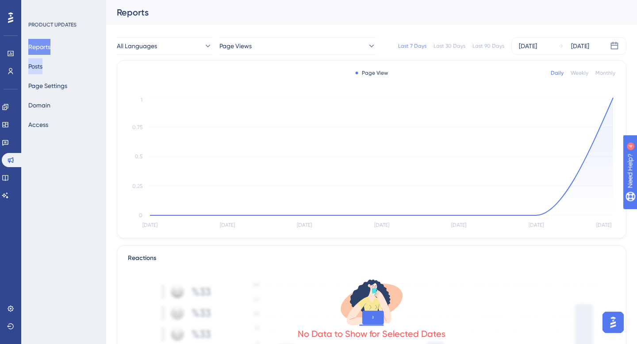
click at [35, 71] on button "Posts" at bounding box center [35, 66] width 14 height 16
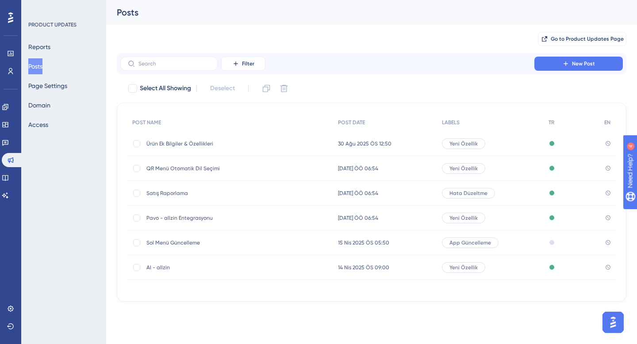
click at [468, 218] on span "Yeni Özellik" at bounding box center [463, 217] width 28 height 7
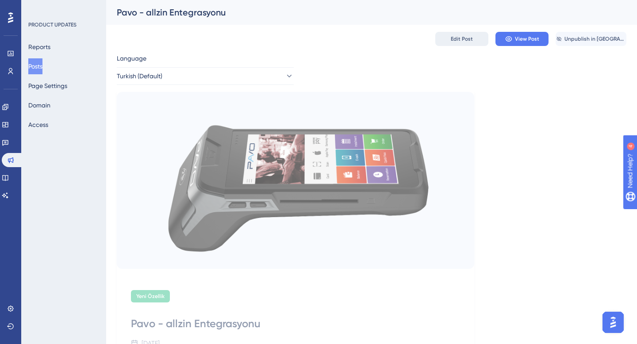
click at [467, 39] on span "Edit Post" at bounding box center [461, 38] width 22 height 7
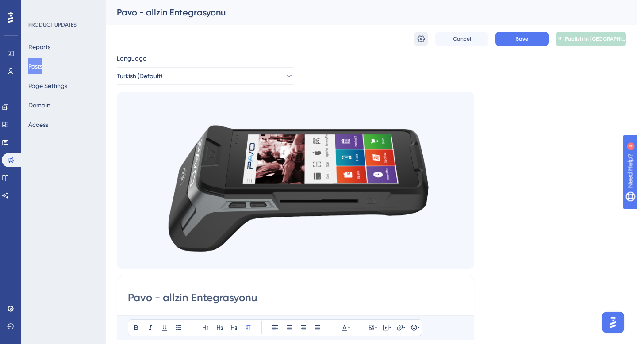
click at [423, 38] on icon at bounding box center [421, 38] width 8 height 7
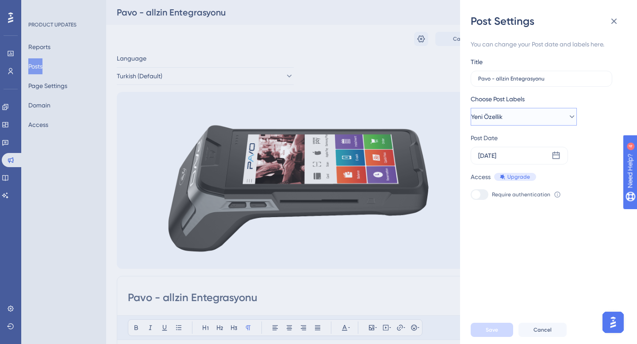
click at [523, 120] on button "Yeni Özellik" at bounding box center [523, 117] width 106 height 18
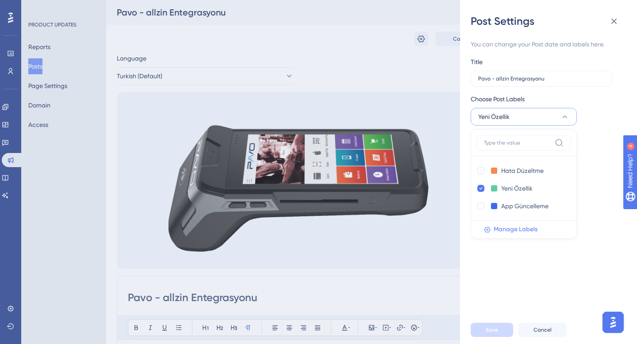
click at [512, 231] on span "Manage Labels" at bounding box center [515, 229] width 44 height 11
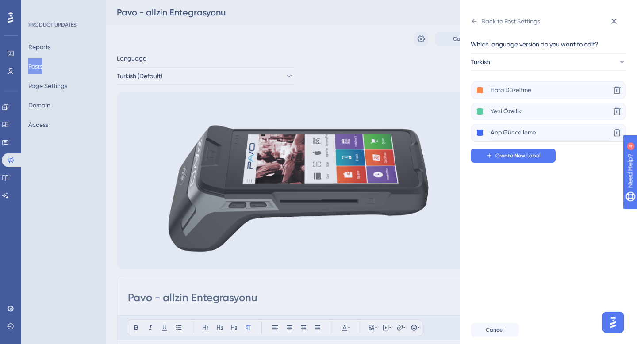
click at [540, 134] on input "App Güncelleme" at bounding box center [549, 132] width 119 height 11
type input "A"
type input "Entegrasyon"
click at [527, 218] on div "Which language version do you want to edit? Turkish Hata Düzeltme Delete Yeni Ö…" at bounding box center [551, 171] width 163 height 287
click at [476, 22] on icon at bounding box center [473, 21] width 7 height 7
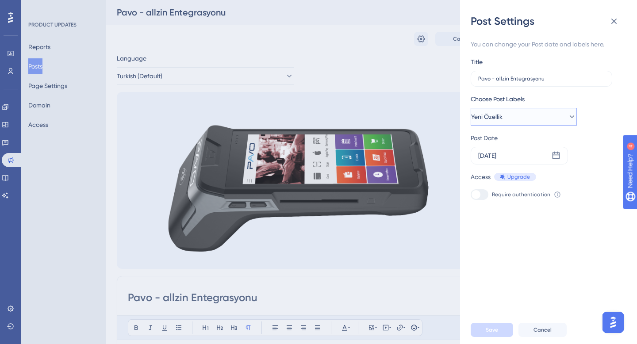
click at [515, 119] on button "Yeni Özellik" at bounding box center [523, 117] width 106 height 18
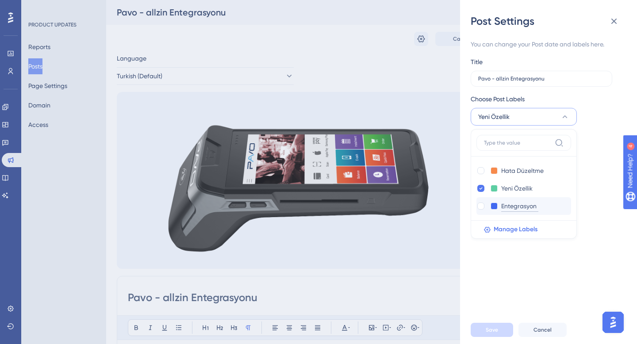
click at [516, 204] on input "Entegrasyon" at bounding box center [519, 206] width 37 height 11
click at [481, 206] on div at bounding box center [480, 205] width 7 height 7
checkbox input "true"
click at [481, 189] on icon at bounding box center [481, 188] width 4 height 6
checkbox input "false"
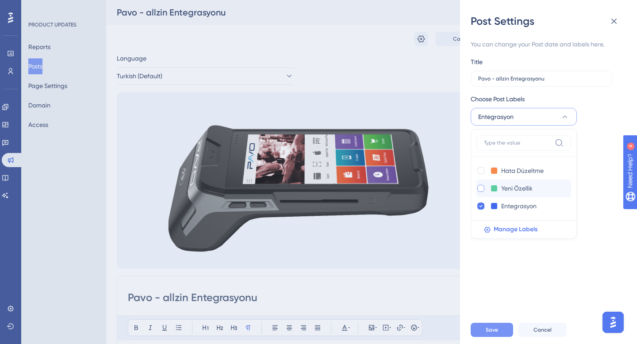
click at [498, 334] on button "Save" at bounding box center [491, 330] width 42 height 14
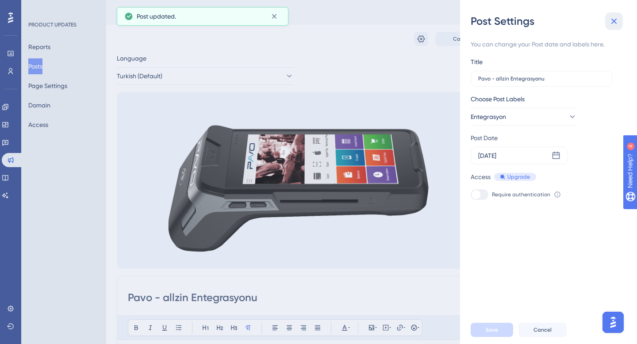
click at [616, 25] on icon at bounding box center [613, 21] width 11 height 11
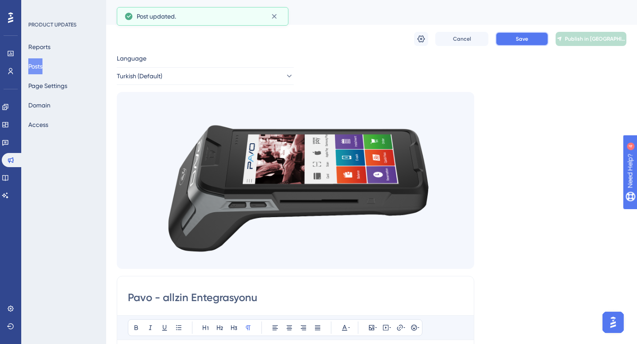
click at [523, 42] on button "Save" at bounding box center [521, 39] width 53 height 14
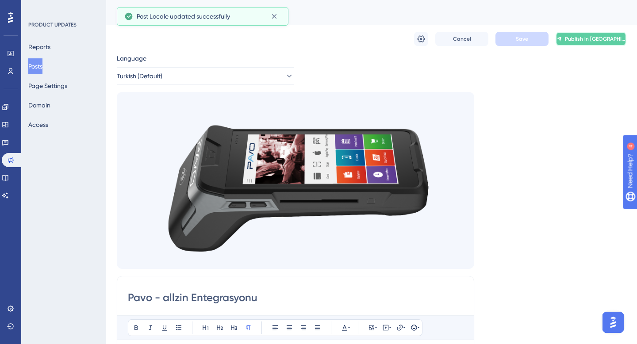
click at [579, 41] on button "Publish in [GEOGRAPHIC_DATA]" at bounding box center [590, 39] width 71 height 14
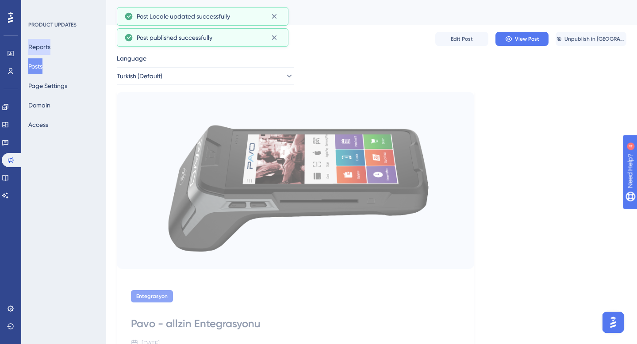
click at [48, 41] on button "Reports" at bounding box center [39, 47] width 22 height 16
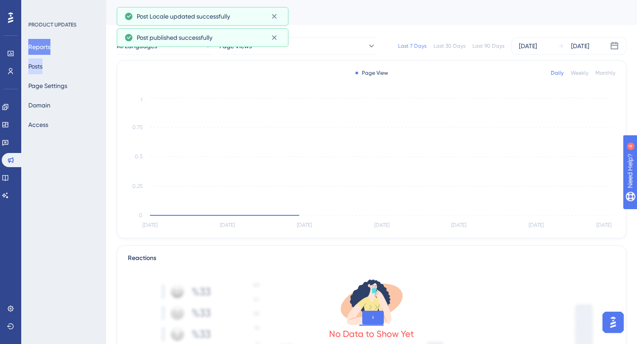
click at [42, 70] on button "Posts" at bounding box center [35, 66] width 14 height 16
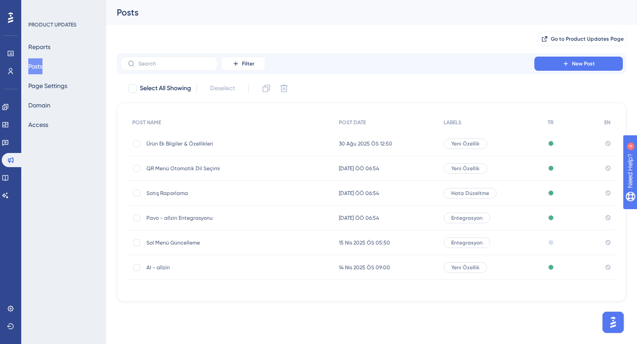
click at [176, 220] on span "Pavo - allzin Entegrasyonu" at bounding box center [216, 217] width 141 height 7
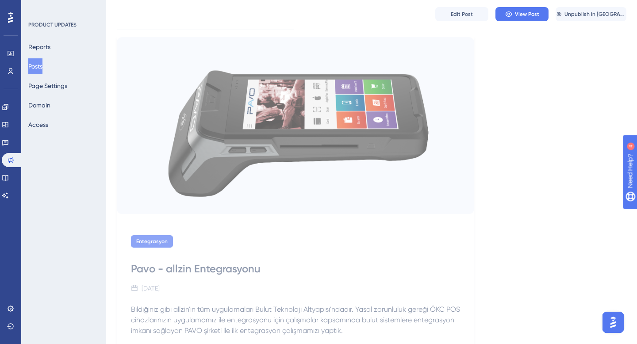
scroll to position [87, 0]
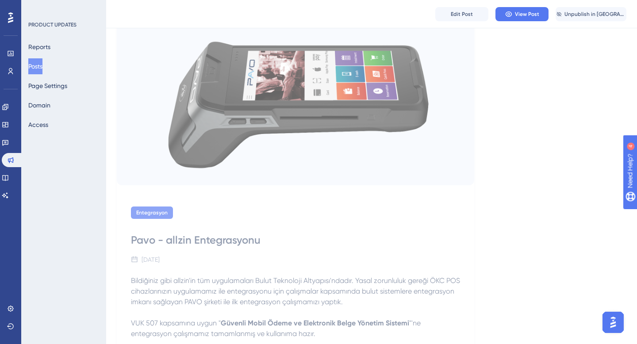
click at [463, 15] on span "Edit Post" at bounding box center [461, 14] width 22 height 7
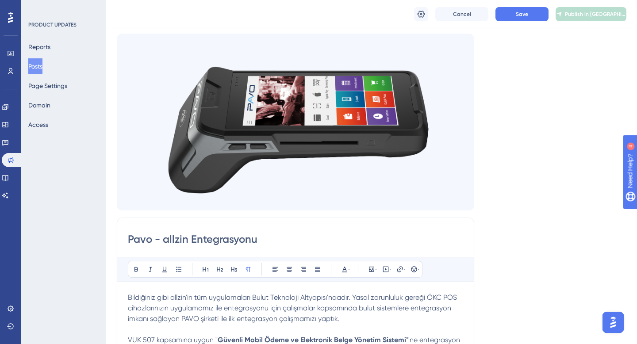
scroll to position [0, 0]
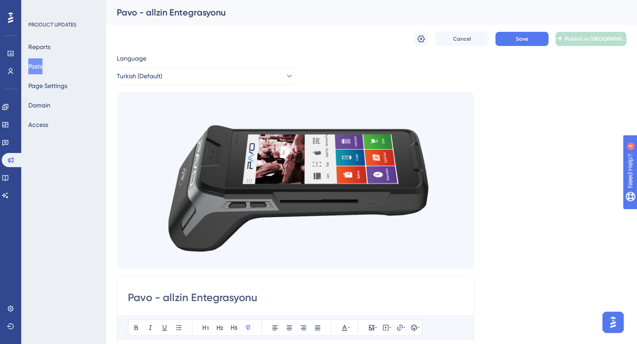
click at [129, 291] on input "Pavo - allzin Entegrasyonu" at bounding box center [295, 297] width 335 height 14
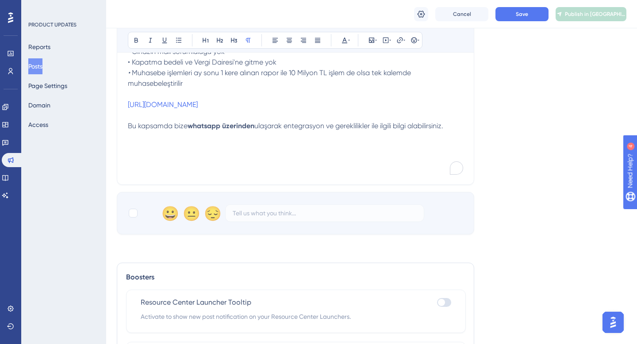
scroll to position [621, 0]
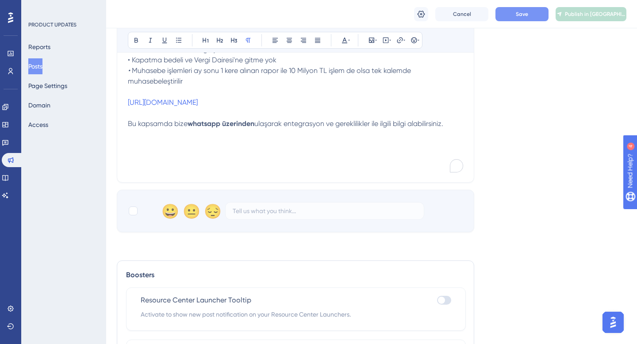
type input "Yazarkasa (Pavo) - allzin Entegrasyonu"
click at [522, 17] on button "Save" at bounding box center [521, 14] width 53 height 14
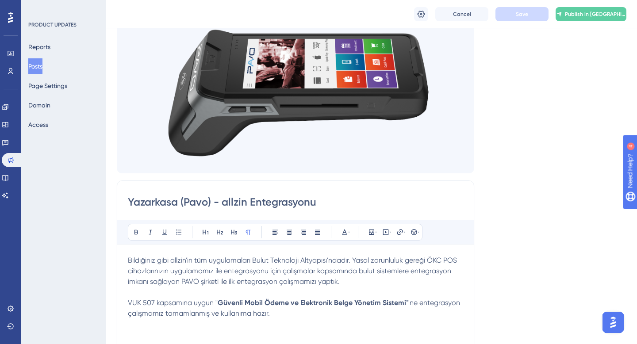
scroll to position [0, 0]
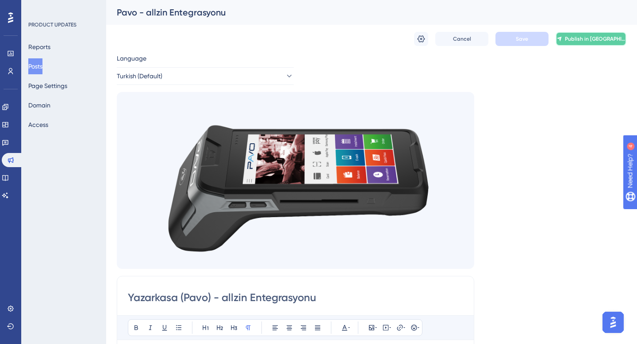
click at [586, 36] on span "Publish in [GEOGRAPHIC_DATA]" at bounding box center [594, 38] width 61 height 7
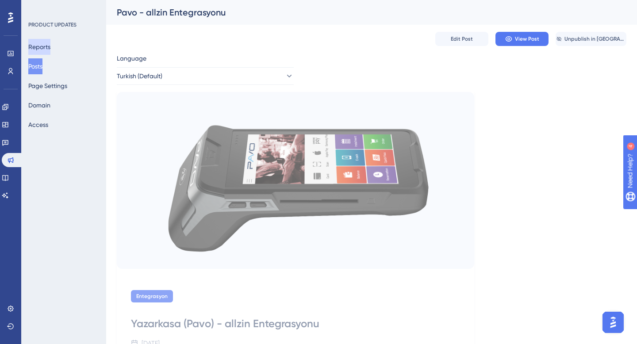
click at [41, 43] on button "Reports" at bounding box center [39, 47] width 22 height 16
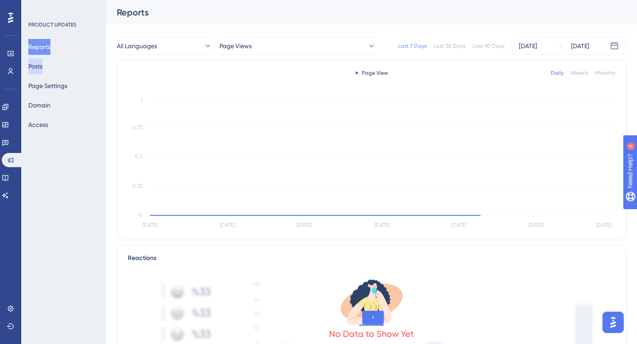
click at [42, 61] on button "Posts" at bounding box center [35, 66] width 14 height 16
